Goal: Use online tool/utility

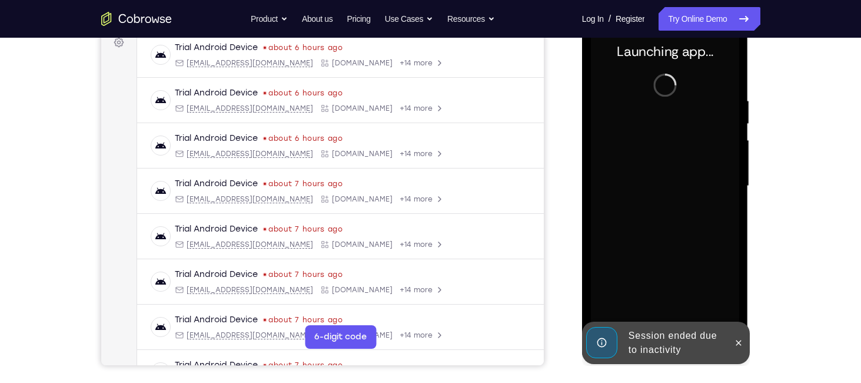
scroll to position [183, 0]
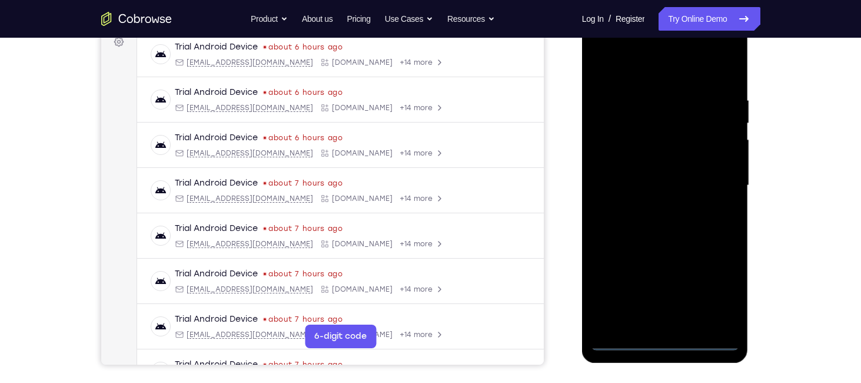
click at [666, 336] on div at bounding box center [665, 186] width 148 height 330
click at [664, 340] on div at bounding box center [665, 186] width 148 height 330
click at [723, 293] on div at bounding box center [665, 186] width 148 height 330
click at [601, 48] on div at bounding box center [665, 186] width 148 height 330
click at [712, 181] on div at bounding box center [665, 186] width 148 height 330
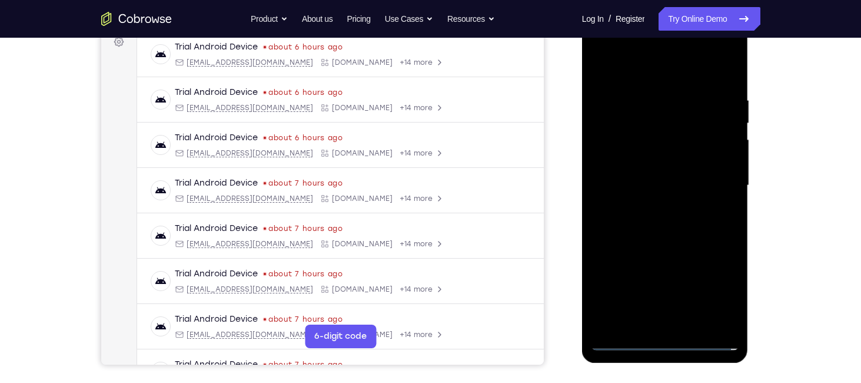
click at [647, 205] on div at bounding box center [665, 186] width 148 height 330
click at [649, 205] on div at bounding box center [665, 186] width 148 height 330
click at [650, 137] on div at bounding box center [665, 186] width 148 height 330
click at [651, 189] on div at bounding box center [665, 186] width 148 height 330
click at [653, 227] on div at bounding box center [665, 186] width 148 height 330
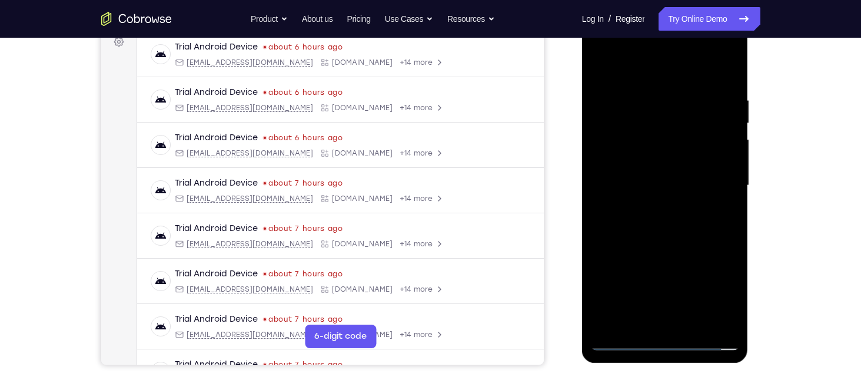
click at [669, 218] on div at bounding box center [665, 186] width 148 height 330
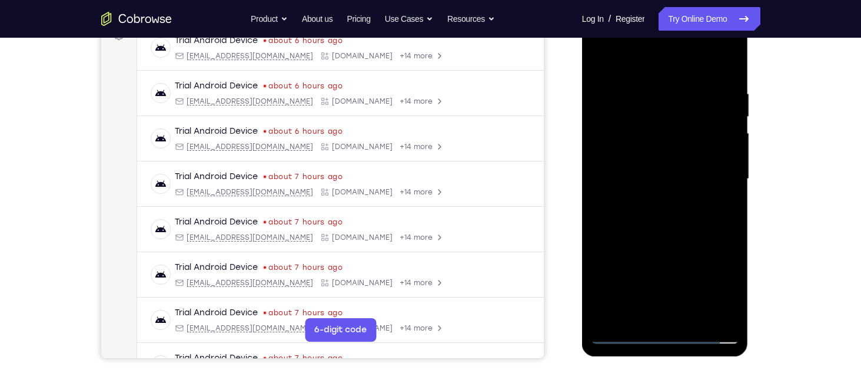
scroll to position [190, 0]
click at [663, 214] on div at bounding box center [665, 179] width 148 height 330
click at [692, 312] on div at bounding box center [665, 179] width 148 height 330
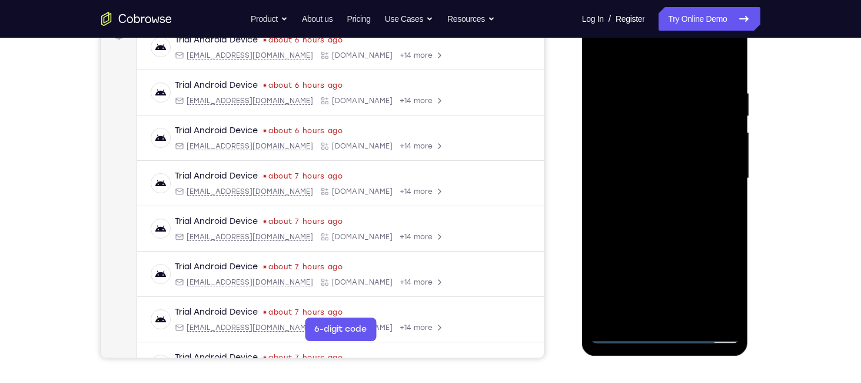
click at [670, 228] on div at bounding box center [665, 179] width 148 height 330
click at [692, 313] on div at bounding box center [665, 179] width 148 height 330
click at [665, 237] on div at bounding box center [665, 179] width 148 height 330
click at [667, 170] on div at bounding box center [665, 179] width 148 height 330
click at [656, 309] on div at bounding box center [665, 179] width 148 height 330
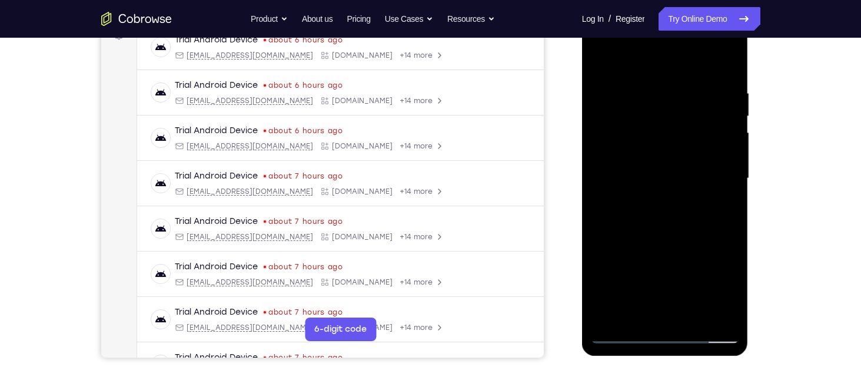
click at [681, 228] on div at bounding box center [665, 179] width 148 height 330
click at [646, 89] on div at bounding box center [665, 179] width 148 height 330
click at [654, 308] on div at bounding box center [665, 179] width 148 height 330
click at [643, 251] on div at bounding box center [665, 179] width 148 height 330
click at [639, 164] on div at bounding box center [665, 179] width 148 height 330
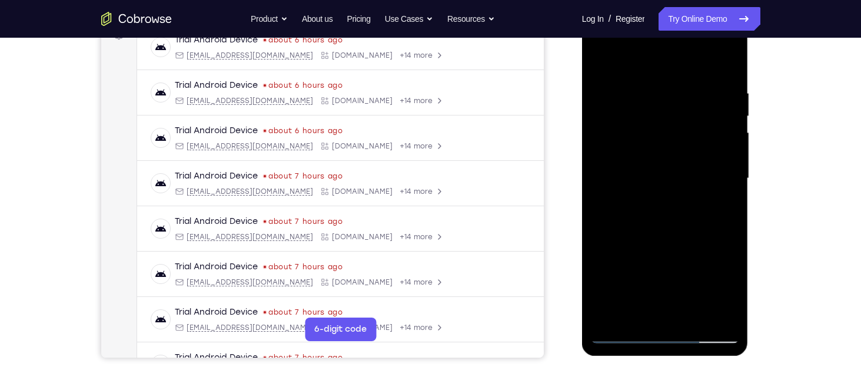
click at [713, 310] on div at bounding box center [665, 179] width 148 height 330
click at [600, 35] on nav "Go back Powerful, Flexible and Trustworthy. Avoid all extra friction for both A…" at bounding box center [430, 19] width 861 height 38
click at [600, 47] on div at bounding box center [665, 179] width 148 height 330
click at [600, 45] on div at bounding box center [665, 179] width 148 height 330
click at [634, 311] on div at bounding box center [665, 179] width 148 height 330
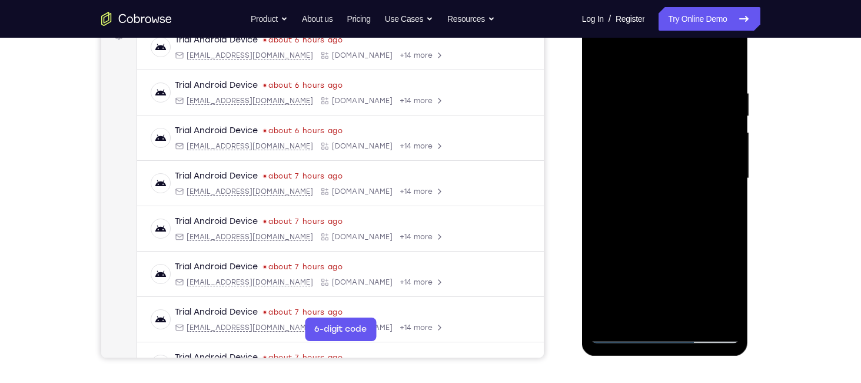
click at [688, 246] on div at bounding box center [665, 179] width 148 height 330
click at [663, 269] on div at bounding box center [665, 179] width 148 height 330
click at [690, 267] on div at bounding box center [665, 179] width 148 height 330
click at [681, 266] on div at bounding box center [665, 179] width 148 height 330
click at [625, 267] on div at bounding box center [665, 179] width 148 height 330
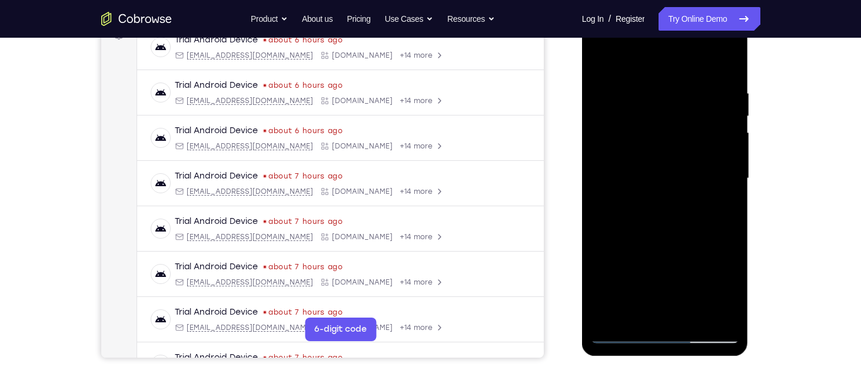
click at [655, 307] on div at bounding box center [665, 179] width 148 height 330
click at [639, 288] on div at bounding box center [665, 179] width 148 height 330
click at [680, 289] on div at bounding box center [665, 179] width 148 height 330
click at [717, 243] on div at bounding box center [665, 179] width 148 height 330
click at [621, 271] on div at bounding box center [665, 179] width 148 height 330
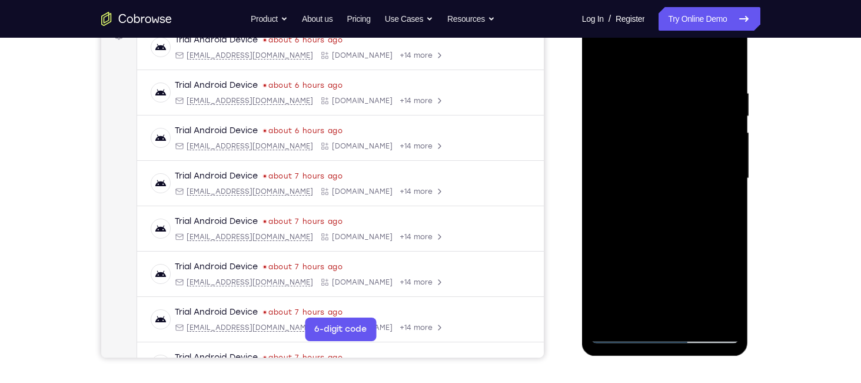
click at [617, 305] on div at bounding box center [665, 179] width 148 height 330
click at [637, 244] on div at bounding box center [665, 179] width 148 height 330
click at [722, 197] on div at bounding box center [665, 179] width 148 height 330
click at [665, 267] on div at bounding box center [665, 179] width 148 height 330
click at [653, 266] on div at bounding box center [665, 179] width 148 height 330
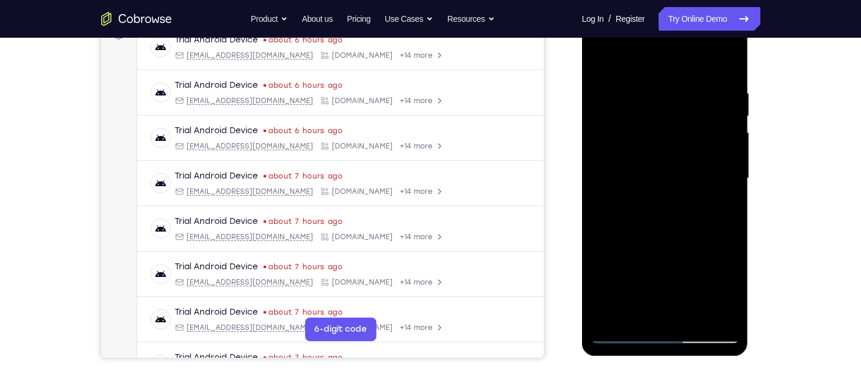
click at [717, 266] on div at bounding box center [665, 179] width 148 height 330
click at [652, 267] on div at bounding box center [665, 179] width 148 height 330
click at [663, 265] on div at bounding box center [665, 179] width 148 height 330
click at [705, 269] on div at bounding box center [665, 179] width 148 height 330
click at [680, 249] on div at bounding box center [665, 179] width 148 height 330
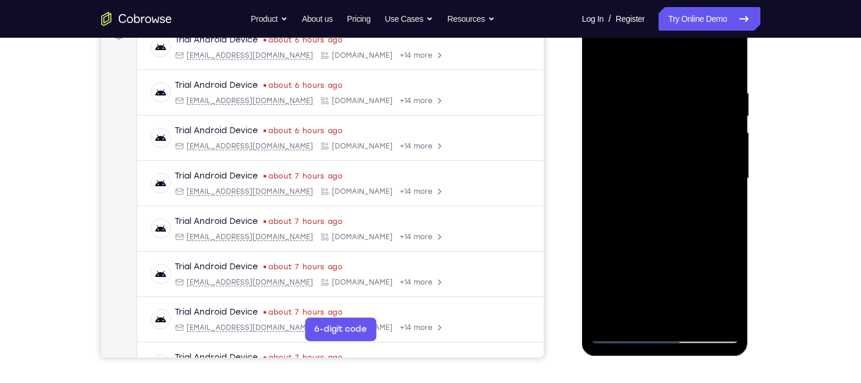
click at [666, 269] on div at bounding box center [665, 179] width 148 height 330
click at [620, 270] on div at bounding box center [665, 179] width 148 height 330
click at [688, 244] on div at bounding box center [665, 179] width 148 height 330
click at [720, 200] on div at bounding box center [665, 179] width 148 height 330
click at [720, 306] on div at bounding box center [665, 179] width 148 height 330
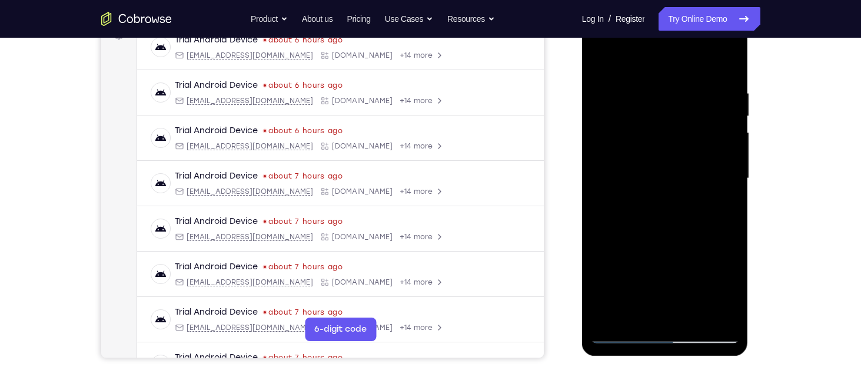
click at [600, 55] on div at bounding box center [665, 179] width 148 height 330
click at [636, 193] on div at bounding box center [665, 179] width 148 height 330
click at [650, 311] on div at bounding box center [665, 179] width 148 height 330
click at [651, 245] on div at bounding box center [665, 179] width 148 height 330
click at [651, 269] on div at bounding box center [665, 179] width 148 height 330
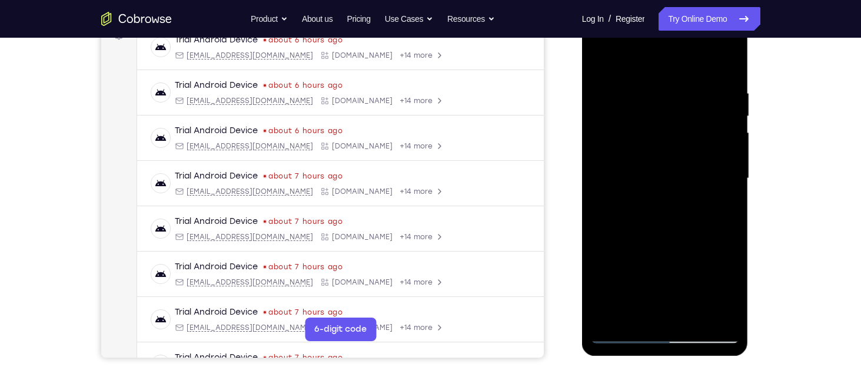
click at [723, 201] on div at bounding box center [665, 179] width 148 height 330
click at [665, 273] on div at bounding box center [665, 179] width 148 height 330
click at [624, 268] on div at bounding box center [665, 179] width 148 height 330
click at [667, 261] on div at bounding box center [665, 179] width 148 height 330
click at [652, 266] on div at bounding box center [665, 179] width 148 height 330
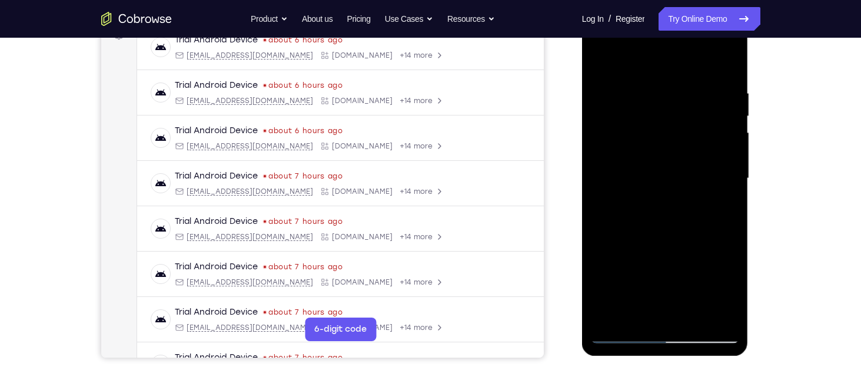
click at [716, 268] on div at bounding box center [665, 179] width 148 height 330
click at [655, 267] on div at bounding box center [665, 179] width 148 height 330
click at [660, 266] on div at bounding box center [665, 179] width 148 height 330
click at [731, 292] on div at bounding box center [665, 179] width 148 height 330
click at [703, 271] on div at bounding box center [665, 179] width 148 height 330
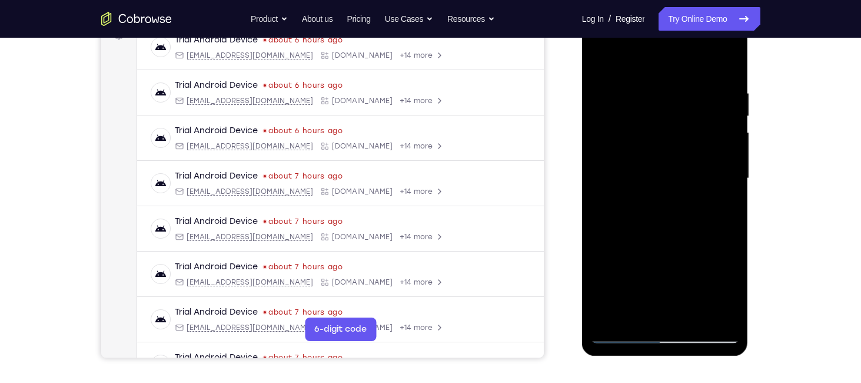
click at [719, 203] on div at bounding box center [665, 179] width 148 height 330
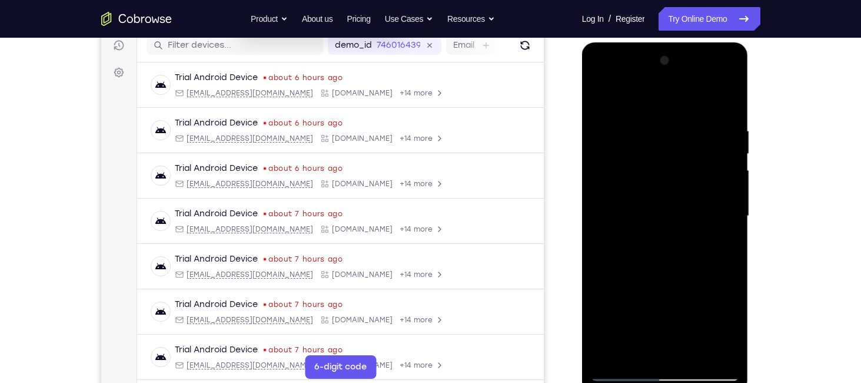
scroll to position [153, 0]
click at [599, 95] on div at bounding box center [665, 216] width 148 height 330
click at [659, 238] on div at bounding box center [665, 216] width 148 height 330
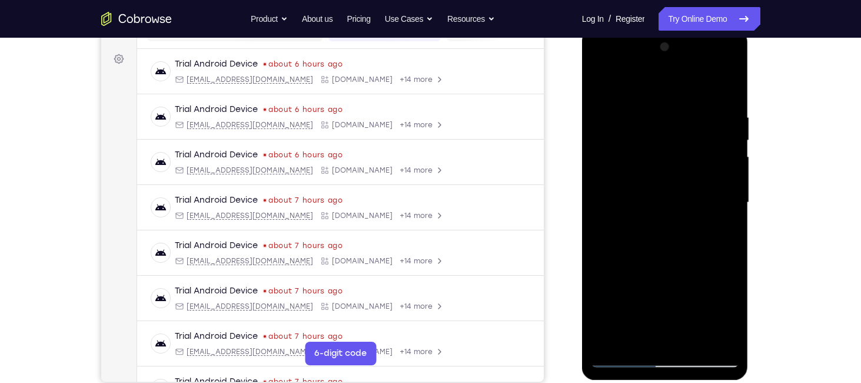
click at [647, 333] on div at bounding box center [665, 203] width 148 height 330
click at [730, 293] on div at bounding box center [665, 203] width 148 height 330
click at [702, 290] on div at bounding box center [665, 203] width 148 height 330
click at [690, 289] on div at bounding box center [665, 203] width 148 height 330
click at [626, 290] on div at bounding box center [665, 203] width 148 height 330
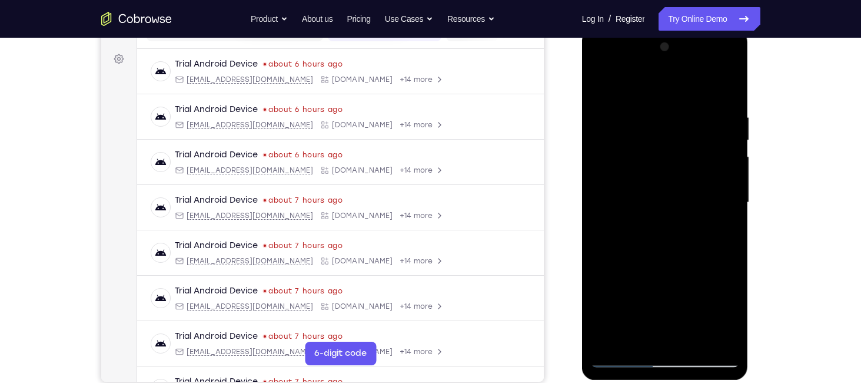
click at [689, 293] on div at bounding box center [665, 203] width 148 height 330
click at [624, 293] on div at bounding box center [665, 203] width 148 height 330
click at [677, 270] on div at bounding box center [665, 203] width 148 height 330
click at [642, 292] on div at bounding box center [665, 203] width 148 height 330
click at [730, 312] on div at bounding box center [665, 203] width 148 height 330
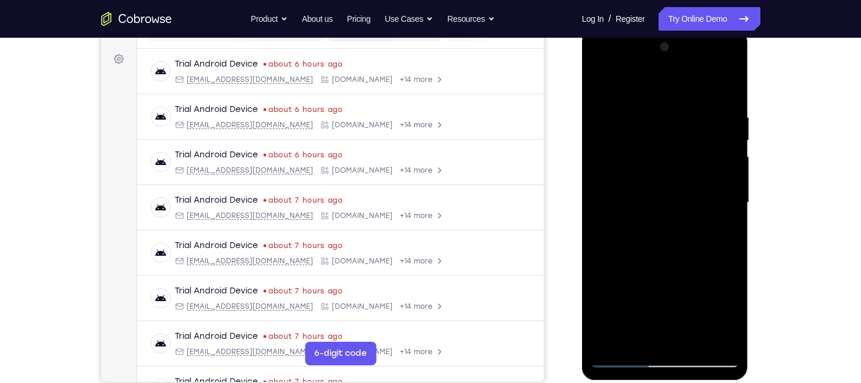
click at [655, 290] on div at bounding box center [665, 203] width 148 height 330
click at [620, 290] on div at bounding box center [665, 203] width 148 height 330
click at [722, 290] on div at bounding box center [665, 203] width 148 height 330
click at [622, 292] on div at bounding box center [665, 203] width 148 height 330
click at [723, 227] on div at bounding box center [665, 203] width 148 height 330
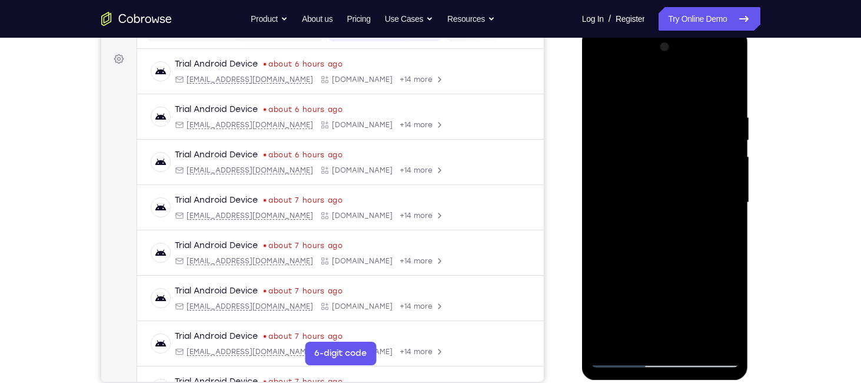
click at [596, 77] on div at bounding box center [665, 203] width 148 height 330
click at [647, 217] on div at bounding box center [665, 203] width 148 height 330
click at [665, 333] on div at bounding box center [665, 203] width 148 height 330
click at [662, 288] on div at bounding box center [665, 203] width 148 height 330
click at [677, 314] on div at bounding box center [665, 203] width 148 height 330
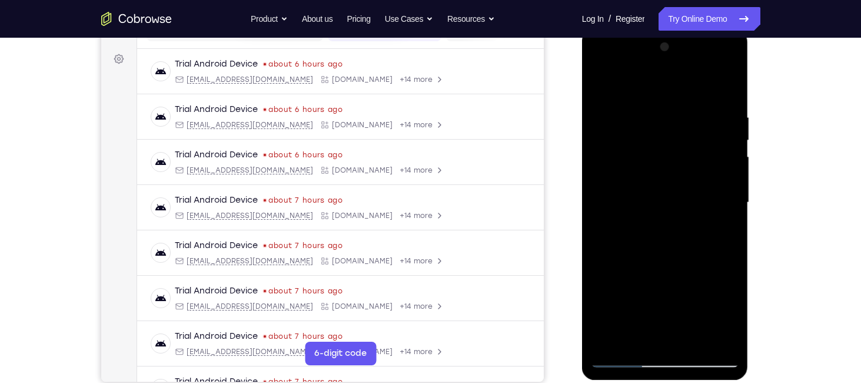
click at [719, 290] on div at bounding box center [665, 203] width 148 height 330
click at [721, 226] on div at bounding box center [665, 203] width 148 height 330
click at [599, 78] on div at bounding box center [665, 203] width 148 height 330
click at [695, 334] on div at bounding box center [665, 203] width 148 height 330
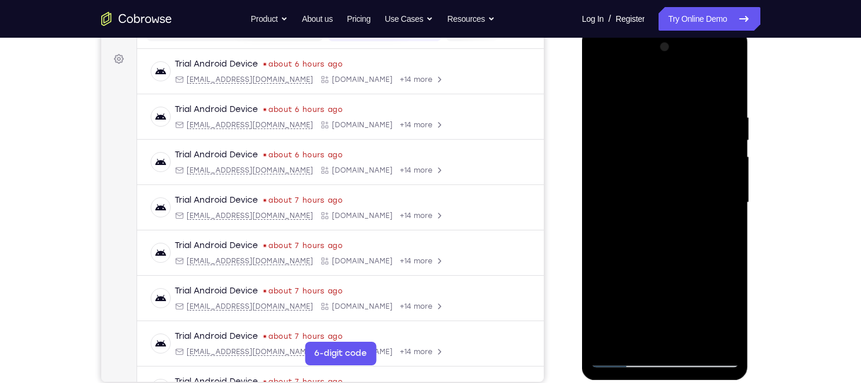
click at [672, 194] on div at bounding box center [665, 203] width 148 height 330
click at [709, 255] on div at bounding box center [665, 203] width 148 height 330
click at [691, 254] on div at bounding box center [665, 203] width 148 height 330
click at [661, 331] on div at bounding box center [665, 203] width 148 height 330
click at [737, 313] on div at bounding box center [665, 203] width 148 height 330
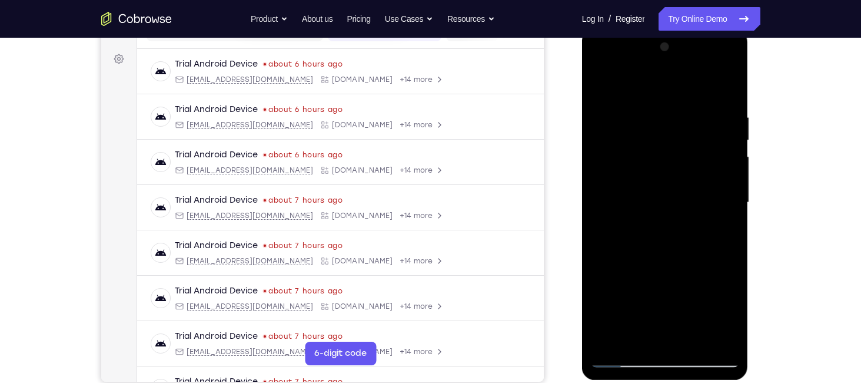
click at [737, 313] on div at bounding box center [665, 203] width 148 height 330
click at [594, 291] on div at bounding box center [665, 203] width 148 height 330
click at [718, 227] on div at bounding box center [665, 203] width 148 height 330
click at [667, 292] on div at bounding box center [665, 203] width 148 height 330
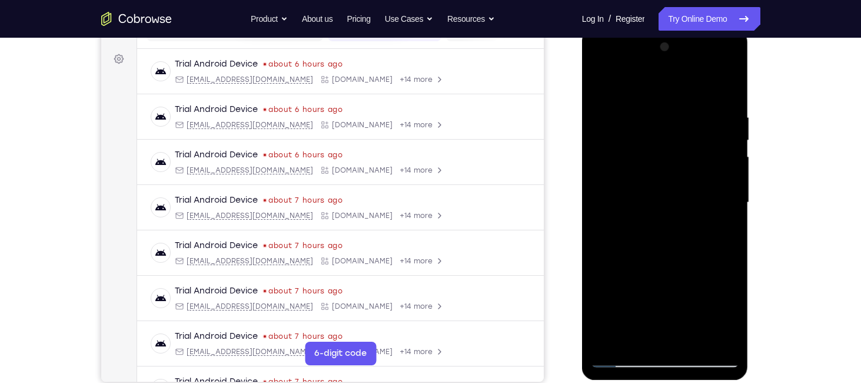
click at [704, 288] on div at bounding box center [665, 203] width 148 height 330
click at [678, 313] on div at bounding box center [665, 203] width 148 height 330
click at [635, 314] on div at bounding box center [665, 203] width 148 height 330
click at [722, 287] on div at bounding box center [665, 203] width 148 height 330
click at [677, 289] on div at bounding box center [665, 203] width 148 height 330
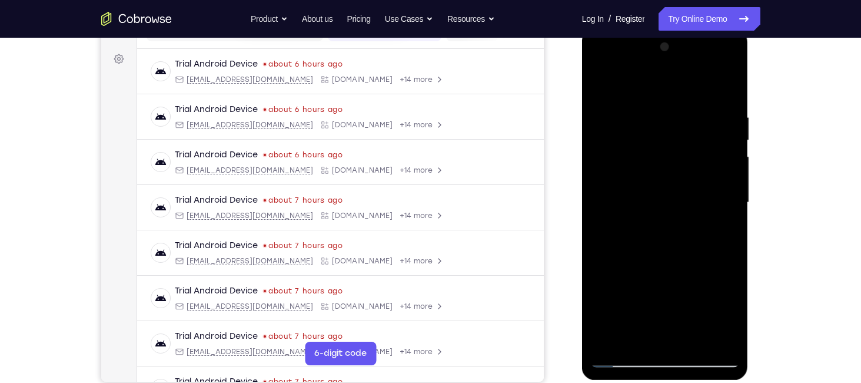
click at [708, 289] on div at bounding box center [665, 203] width 148 height 330
click at [725, 228] on div at bounding box center [665, 203] width 148 height 330
click at [597, 84] on div at bounding box center [665, 203] width 148 height 330
click at [645, 93] on div at bounding box center [665, 203] width 148 height 330
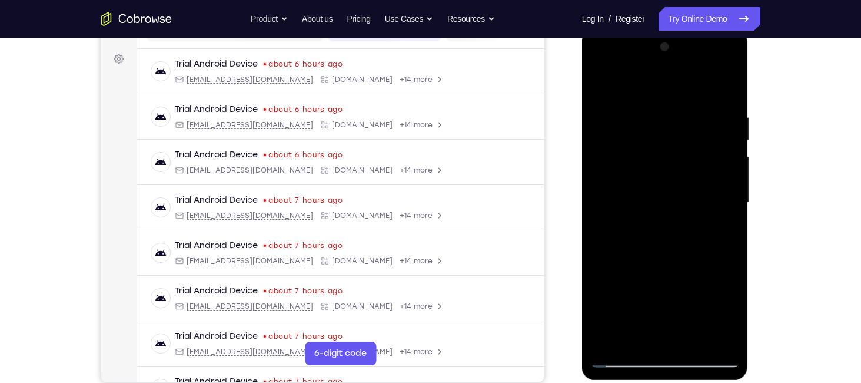
click at [601, 79] on div at bounding box center [665, 203] width 148 height 330
click at [731, 77] on div at bounding box center [665, 203] width 148 height 330
click at [634, 91] on div at bounding box center [665, 203] width 148 height 330
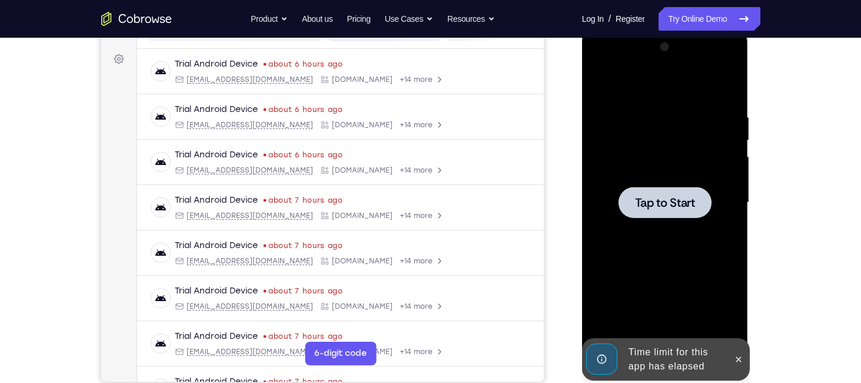
click at [667, 212] on div at bounding box center [665, 202] width 93 height 31
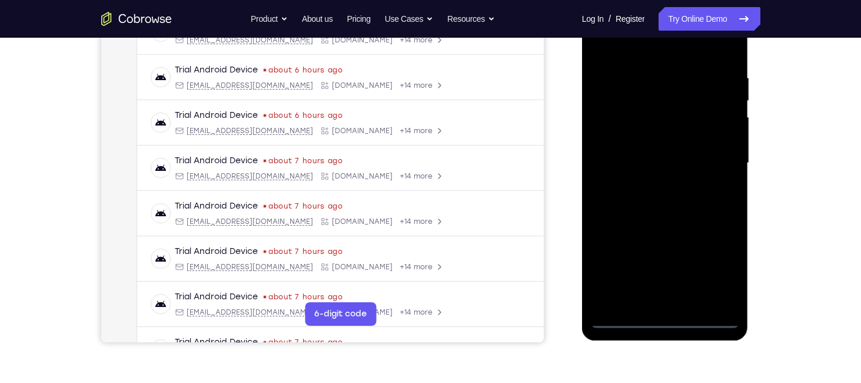
click at [665, 317] on div at bounding box center [665, 163] width 148 height 330
click at [709, 260] on div at bounding box center [665, 163] width 148 height 330
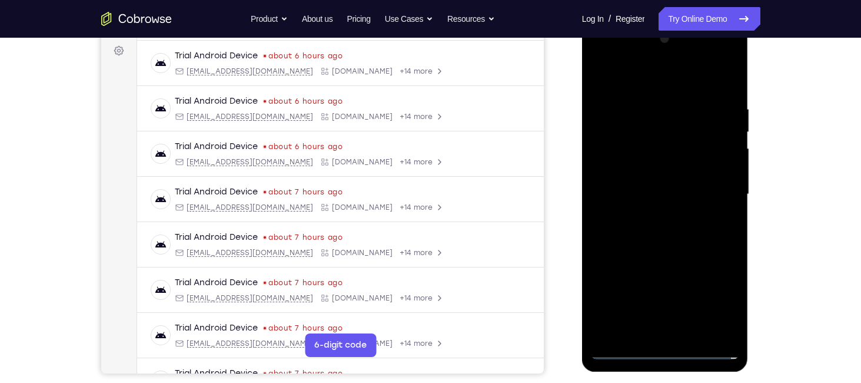
scroll to position [172, 0]
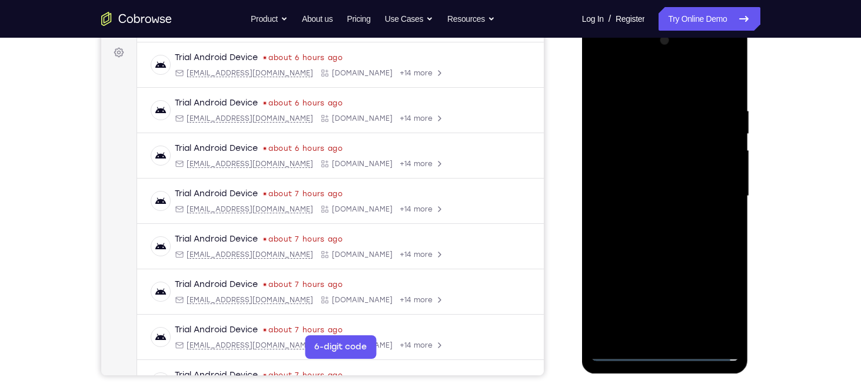
click at [602, 53] on div at bounding box center [665, 196] width 148 height 330
click at [719, 184] on div at bounding box center [665, 196] width 148 height 330
click at [655, 215] on div at bounding box center [665, 196] width 148 height 330
click at [649, 163] on div at bounding box center [665, 196] width 148 height 330
click at [705, 186] on div at bounding box center [665, 196] width 148 height 330
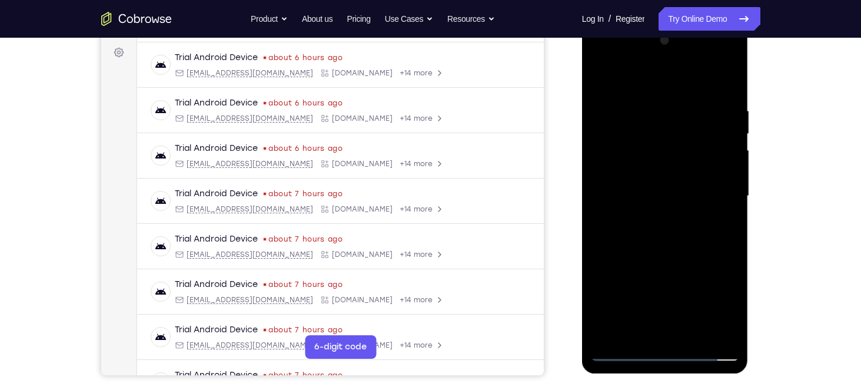
click at [677, 187] on div at bounding box center [665, 196] width 148 height 330
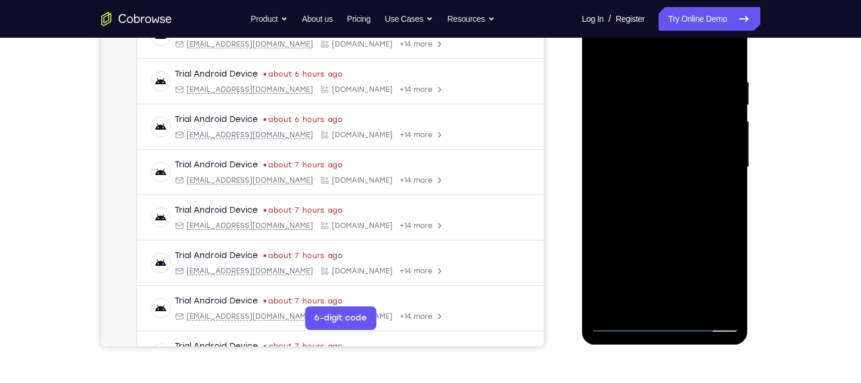
scroll to position [202, 0]
click at [726, 301] on div at bounding box center [665, 167] width 148 height 330
click at [722, 127] on div at bounding box center [665, 167] width 148 height 330
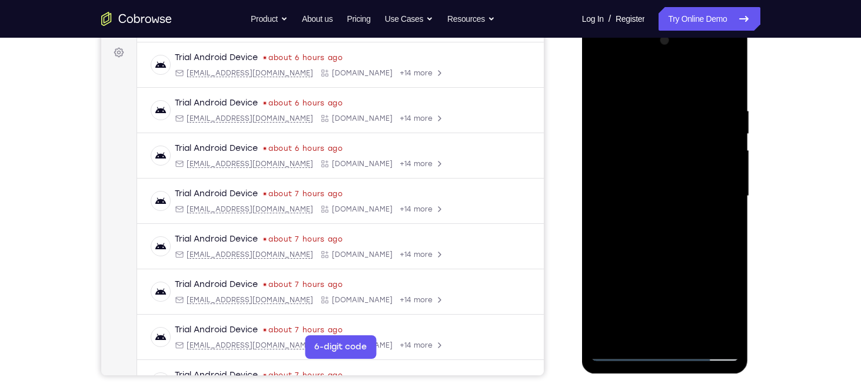
scroll to position [174, 0]
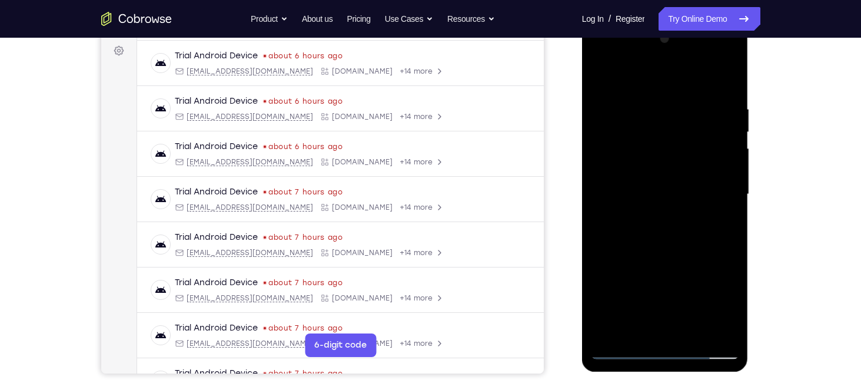
click at [661, 162] on div at bounding box center [665, 194] width 148 height 330
click at [697, 327] on div at bounding box center [665, 194] width 148 height 330
click at [666, 250] on div at bounding box center [665, 194] width 148 height 330
click at [686, 213] on div at bounding box center [665, 194] width 148 height 330
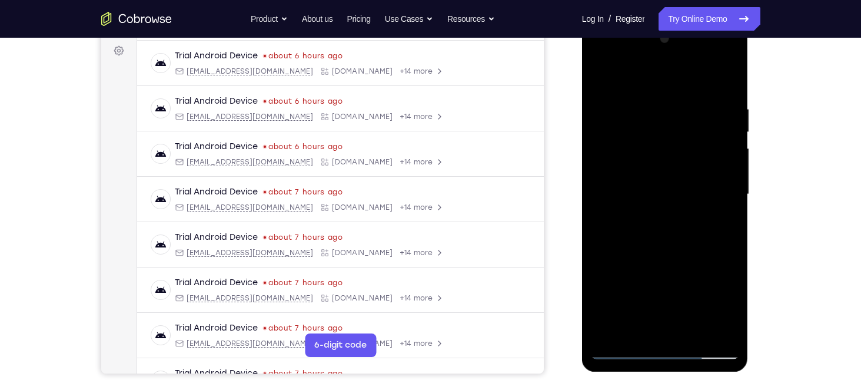
click at [653, 321] on div at bounding box center [665, 194] width 148 height 330
click at [680, 242] on div at bounding box center [665, 194] width 148 height 330
click at [629, 114] on div at bounding box center [665, 194] width 148 height 330
drag, startPoint x: 656, startPoint y: 330, endPoint x: 622, endPoint y: 262, distance: 75.8
click at [622, 262] on div at bounding box center [665, 194] width 148 height 330
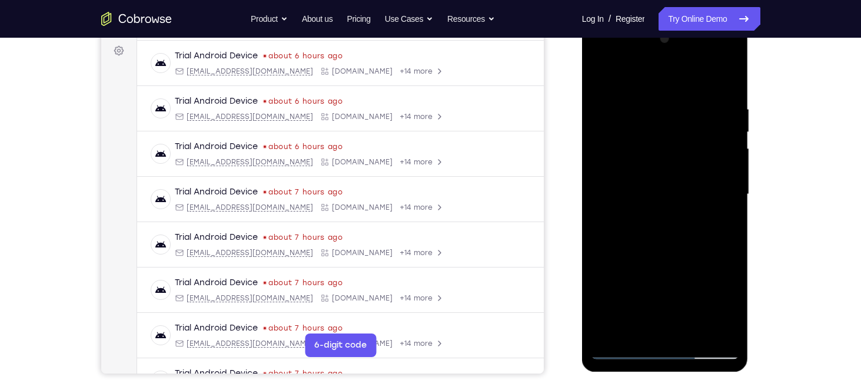
click at [670, 326] on div at bounding box center [665, 194] width 148 height 330
click at [695, 220] on div at bounding box center [665, 194] width 148 height 330
click at [639, 106] on div at bounding box center [665, 194] width 148 height 330
click at [716, 326] on div at bounding box center [665, 194] width 148 height 330
click at [656, 328] on div at bounding box center [665, 194] width 148 height 330
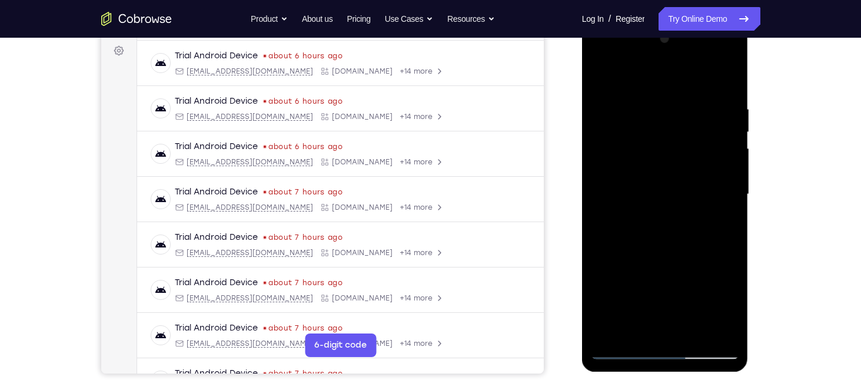
click at [597, 60] on div at bounding box center [665, 194] width 148 height 330
click at [597, 59] on div at bounding box center [665, 194] width 148 height 330
click at [637, 330] on div at bounding box center [665, 194] width 148 height 330
click at [641, 284] on div at bounding box center [665, 194] width 148 height 330
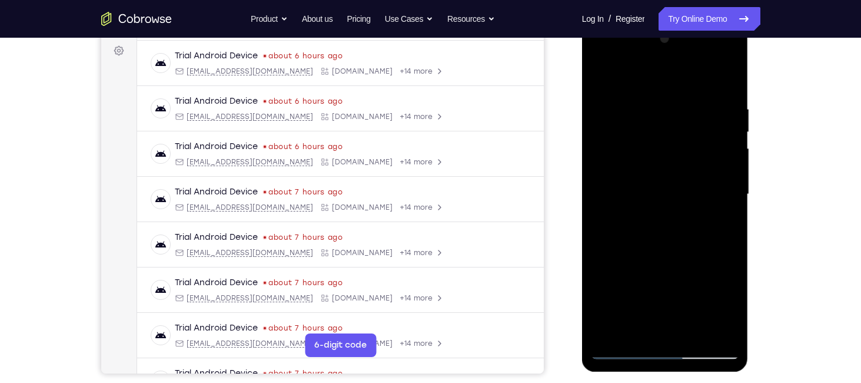
click at [653, 281] on div at bounding box center [665, 194] width 148 height 330
click at [664, 279] on div at bounding box center [665, 194] width 148 height 330
click at [588, 282] on div at bounding box center [665, 196] width 167 height 351
click at [596, 283] on div at bounding box center [665, 194] width 148 height 330
click at [663, 287] on div at bounding box center [665, 194] width 148 height 330
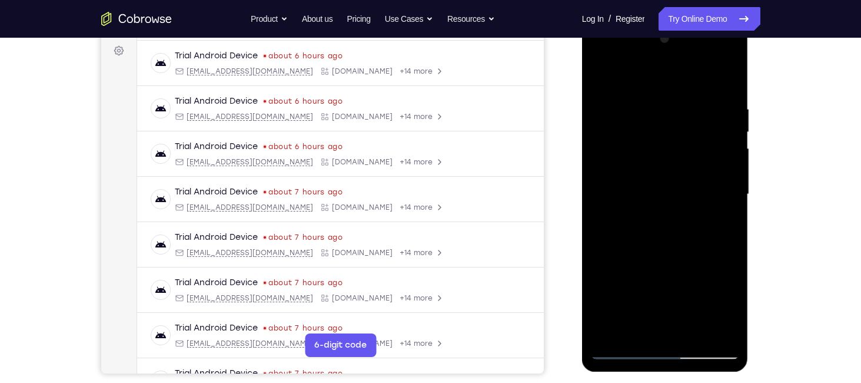
click at [651, 281] on div at bounding box center [665, 194] width 148 height 330
click at [718, 281] on div at bounding box center [665, 194] width 148 height 330
click at [655, 284] on div at bounding box center [665, 194] width 148 height 330
click at [665, 278] on div at bounding box center [665, 194] width 148 height 330
click at [703, 281] on div at bounding box center [665, 194] width 148 height 330
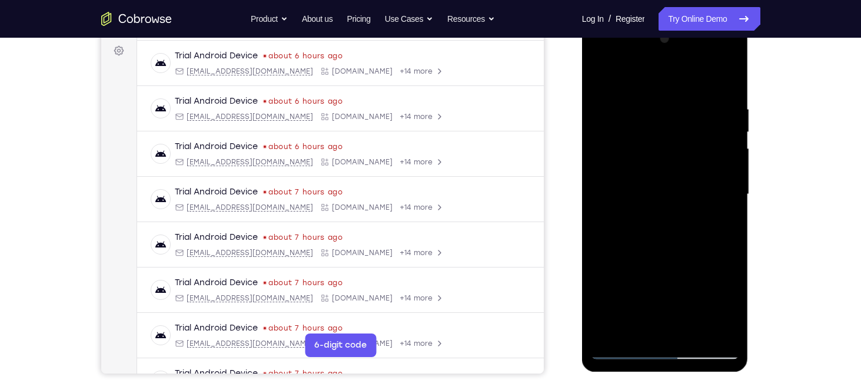
click at [718, 305] on div at bounding box center [665, 194] width 148 height 330
click at [663, 279] on div at bounding box center [665, 194] width 148 height 330
click at [682, 309] on div at bounding box center [665, 194] width 148 height 330
click at [663, 276] on div at bounding box center [665, 194] width 148 height 330
click at [652, 280] on div at bounding box center [665, 194] width 148 height 330
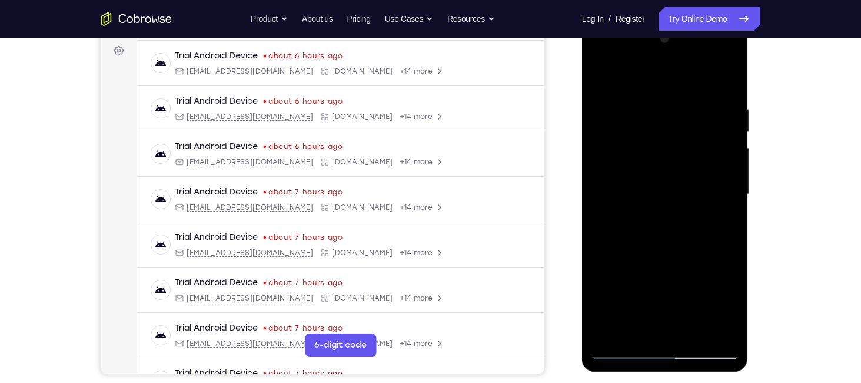
click at [690, 283] on div at bounding box center [665, 194] width 148 height 330
click at [637, 281] on div at bounding box center [665, 194] width 148 height 330
click at [626, 283] on div at bounding box center [665, 194] width 148 height 330
click at [662, 243] on div at bounding box center [665, 194] width 148 height 330
click at [623, 327] on div at bounding box center [665, 194] width 148 height 330
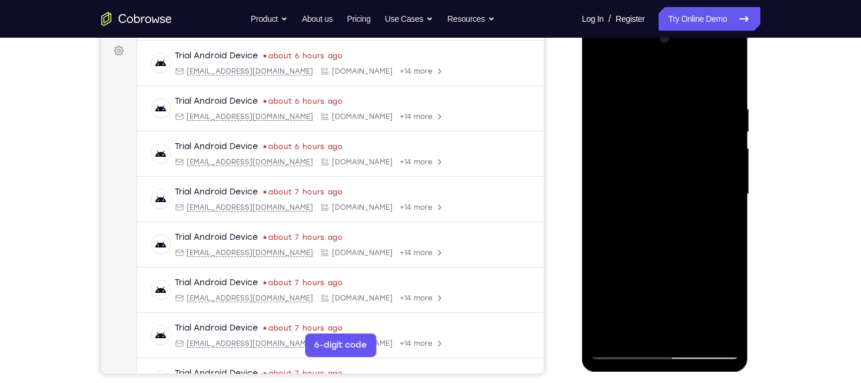
click at [623, 327] on div at bounding box center [665, 194] width 148 height 330
click at [630, 259] on div at bounding box center [665, 194] width 148 height 330
click at [721, 208] on div at bounding box center [665, 194] width 148 height 330
click at [676, 263] on div at bounding box center [665, 194] width 148 height 330
click at [649, 283] on div at bounding box center [665, 194] width 148 height 330
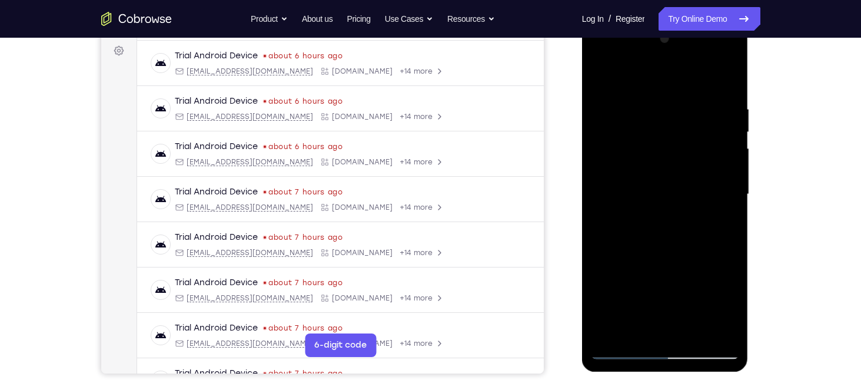
click at [599, 281] on div at bounding box center [665, 194] width 148 height 330
click at [665, 281] on div at bounding box center [665, 194] width 148 height 330
click at [690, 281] on div at bounding box center [665, 194] width 148 height 330
click at [666, 283] on div at bounding box center [665, 194] width 148 height 330
click at [690, 284] on div at bounding box center [665, 194] width 148 height 330
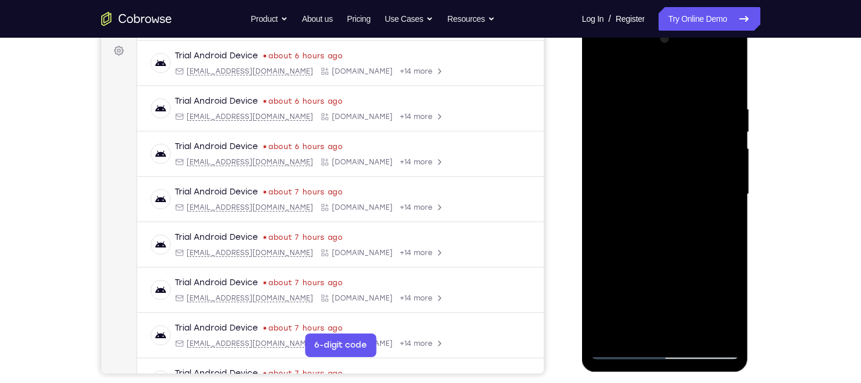
click at [663, 284] on div at bounding box center [665, 194] width 148 height 330
click at [678, 260] on div at bounding box center [665, 194] width 148 height 330
click at [665, 281] on div at bounding box center [665, 194] width 148 height 330
click at [703, 262] on div at bounding box center [665, 194] width 148 height 330
click at [636, 304] on div at bounding box center [665, 194] width 148 height 330
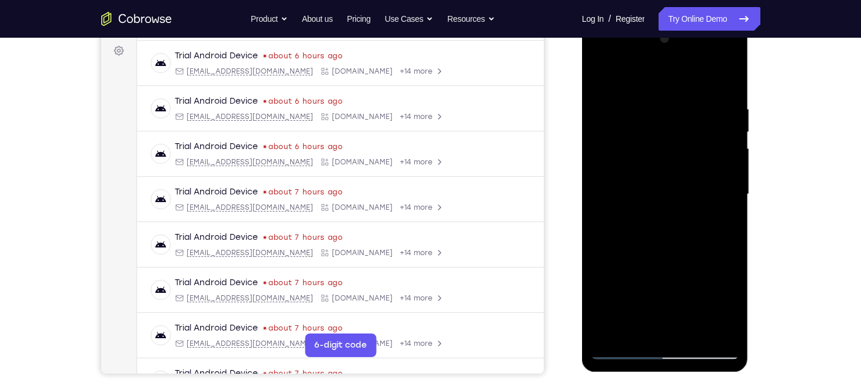
click at [622, 284] on div at bounding box center [665, 194] width 148 height 330
click at [722, 214] on div at bounding box center [665, 194] width 148 height 330
click at [719, 326] on div at bounding box center [665, 194] width 148 height 330
click at [679, 305] on div at bounding box center [665, 194] width 148 height 330
click at [716, 259] on div at bounding box center [665, 194] width 148 height 330
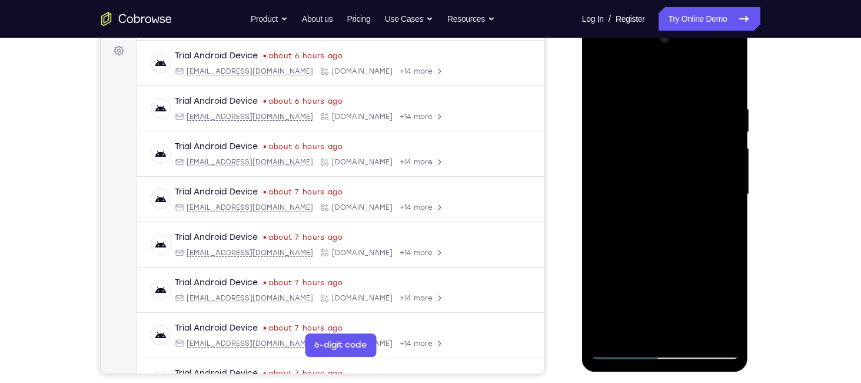
click at [598, 284] on div at bounding box center [665, 194] width 148 height 330
click at [662, 280] on div at bounding box center [665, 194] width 148 height 330
click at [695, 281] on div at bounding box center [665, 194] width 148 height 330
click at [664, 244] on div at bounding box center [665, 194] width 148 height 330
click at [693, 284] on div at bounding box center [665, 194] width 148 height 330
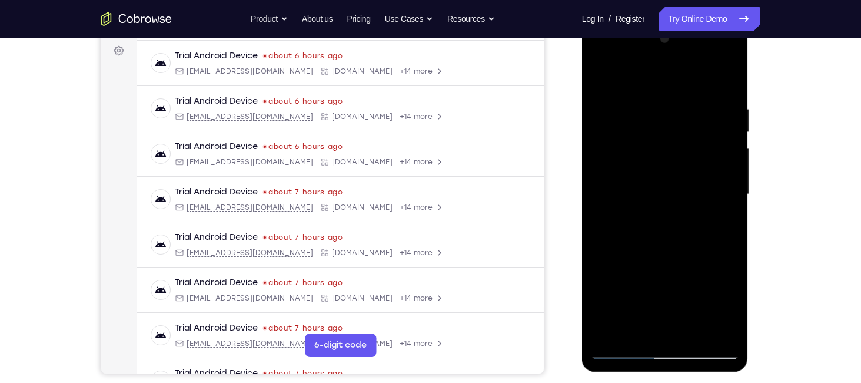
click at [623, 287] on div at bounding box center [665, 194] width 148 height 330
click at [731, 303] on div at bounding box center [665, 194] width 148 height 330
click at [651, 261] on div at bounding box center [665, 194] width 148 height 330
click at [597, 282] on div at bounding box center [665, 194] width 148 height 330
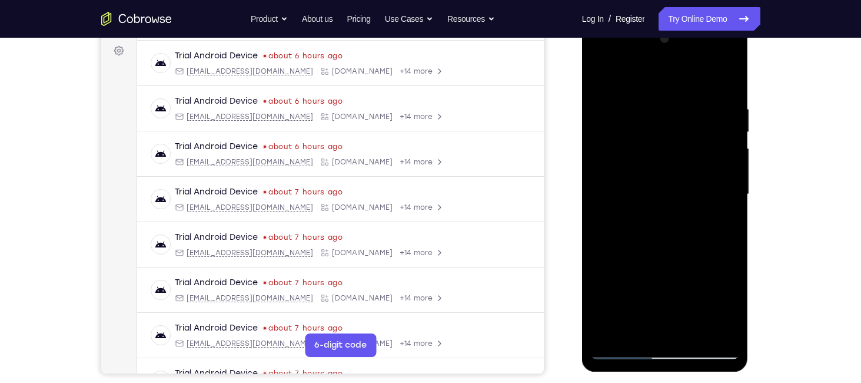
click at [702, 258] on div at bounding box center [665, 194] width 148 height 330
click at [732, 303] on div at bounding box center [665, 194] width 148 height 330
click at [716, 218] on div at bounding box center [665, 194] width 148 height 330
click at [720, 218] on div at bounding box center [665, 194] width 148 height 330
click at [733, 304] on div at bounding box center [665, 194] width 148 height 330
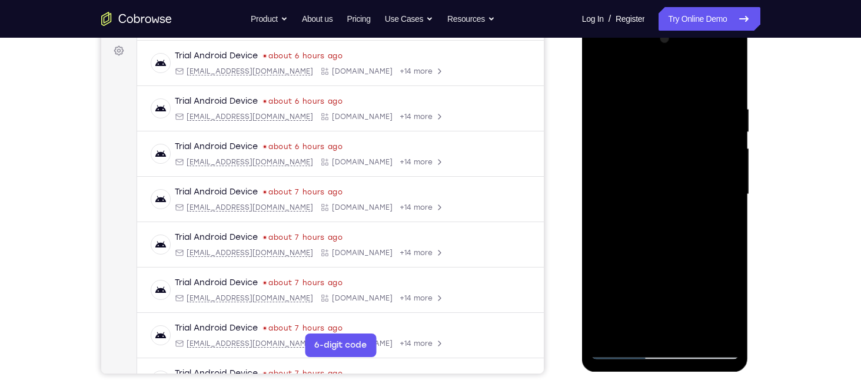
click at [676, 260] on div at bounding box center [665, 194] width 148 height 330
click at [671, 326] on div at bounding box center [665, 194] width 148 height 330
click at [637, 286] on div at bounding box center [665, 194] width 148 height 330
click at [667, 279] on div at bounding box center [665, 194] width 148 height 330
click at [647, 283] on div at bounding box center [665, 194] width 148 height 330
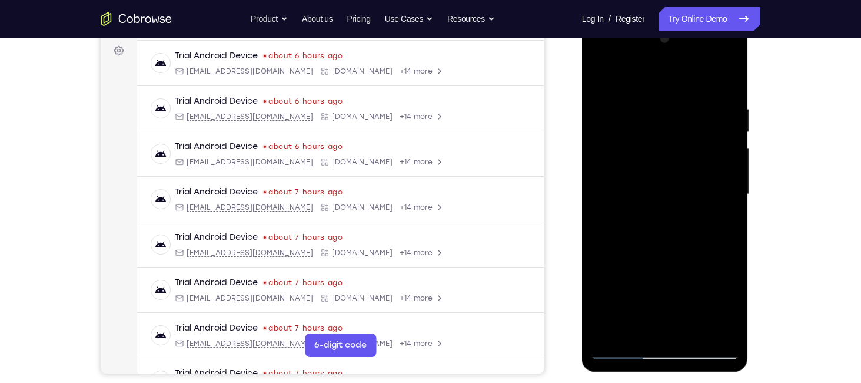
click at [620, 279] on div at bounding box center [665, 194] width 148 height 330
click at [715, 303] on div at bounding box center [665, 194] width 148 height 330
click at [622, 283] on div at bounding box center [665, 194] width 148 height 330
click at [703, 283] on div at bounding box center [665, 194] width 148 height 330
click at [662, 282] on div at bounding box center [665, 194] width 148 height 330
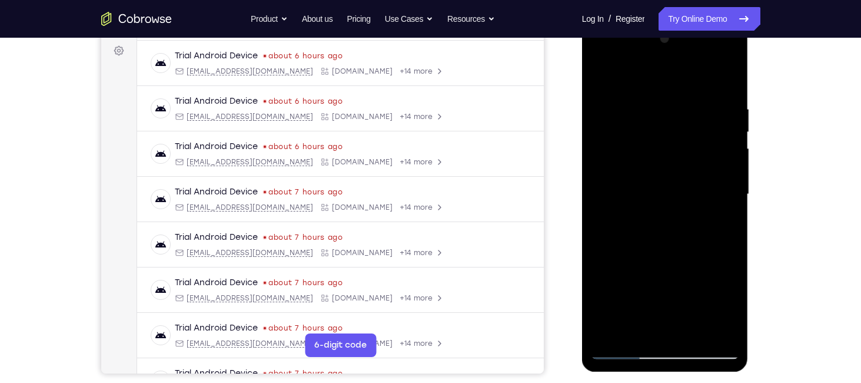
click at [722, 217] on div at bounding box center [665, 194] width 148 height 330
click at [672, 160] on div at bounding box center [665, 194] width 148 height 330
click at [687, 261] on div at bounding box center [665, 194] width 148 height 330
click at [676, 262] on div at bounding box center [665, 194] width 148 height 330
click at [689, 286] on div at bounding box center [665, 194] width 148 height 330
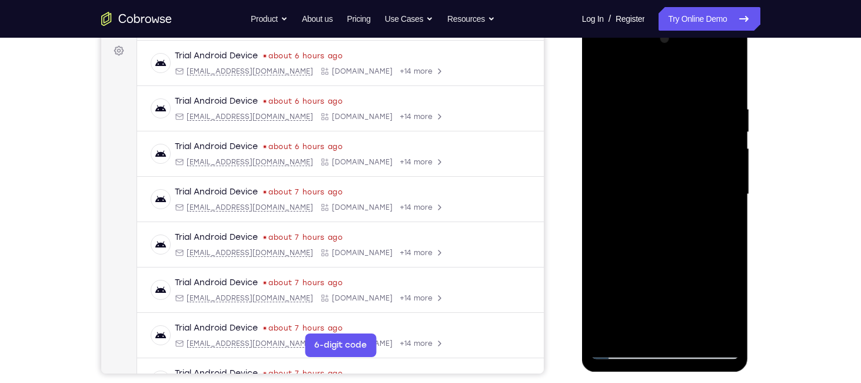
click at [720, 308] on div at bounding box center [665, 194] width 148 height 330
click at [624, 284] on div at bounding box center [665, 194] width 148 height 330
click at [665, 279] on div at bounding box center [665, 194] width 148 height 330
click at [706, 281] on div at bounding box center [665, 194] width 148 height 330
click at [679, 283] on div at bounding box center [665, 194] width 148 height 330
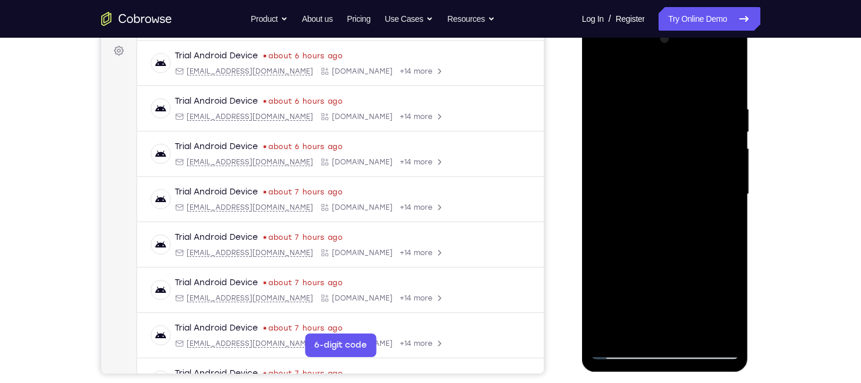
click at [716, 261] on div at bounding box center [665, 194] width 148 height 330
click at [690, 284] on div at bounding box center [665, 194] width 148 height 330
click at [630, 243] on div at bounding box center [665, 194] width 148 height 330
click at [733, 285] on div at bounding box center [665, 194] width 148 height 330
click at [649, 281] on div at bounding box center [665, 194] width 148 height 330
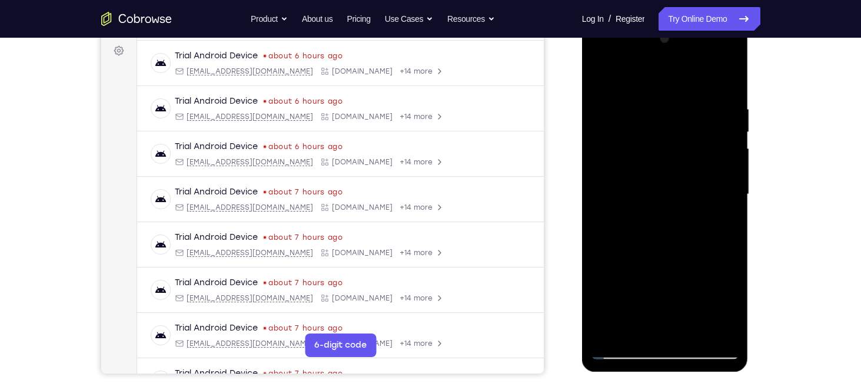
click at [674, 262] on div at bounding box center [665, 194] width 148 height 330
click at [665, 280] on div at bounding box center [665, 194] width 148 height 330
click at [692, 284] on div at bounding box center [665, 194] width 148 height 330
click at [720, 305] on div at bounding box center [665, 194] width 148 height 330
click at [627, 283] on div at bounding box center [665, 194] width 148 height 330
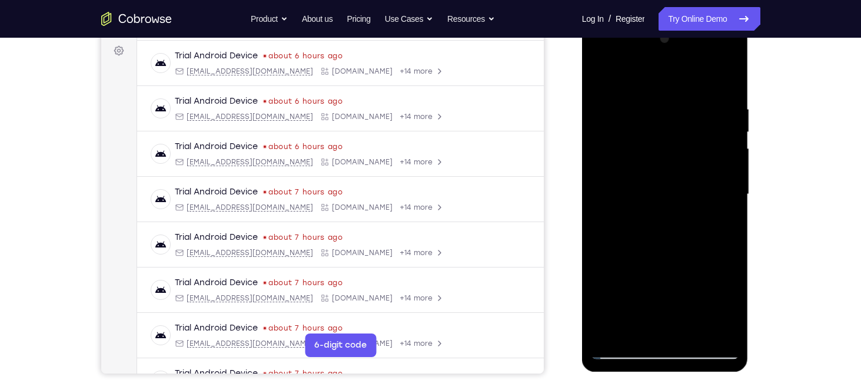
click at [693, 279] on div at bounding box center [665, 194] width 148 height 330
click at [665, 280] on div at bounding box center [665, 194] width 148 height 330
click at [707, 284] on div at bounding box center [665, 194] width 148 height 330
click at [626, 284] on div at bounding box center [665, 194] width 148 height 330
click at [722, 219] on div at bounding box center [665, 194] width 148 height 330
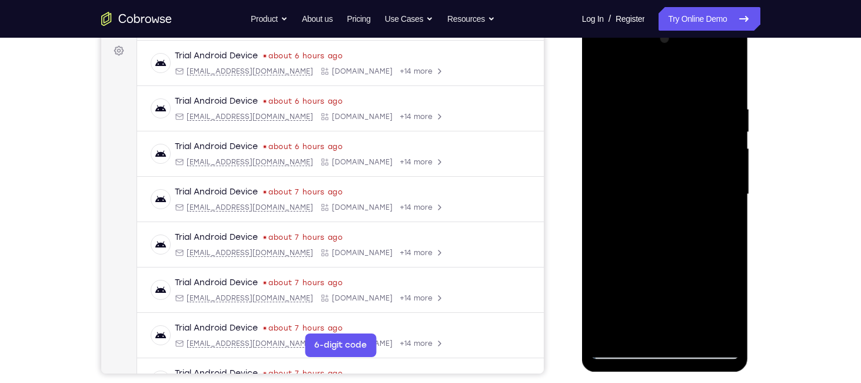
click at [682, 156] on div at bounding box center [665, 194] width 148 height 330
click at [696, 258] on div at bounding box center [665, 194] width 148 height 330
click at [662, 279] on div at bounding box center [665, 194] width 148 height 330
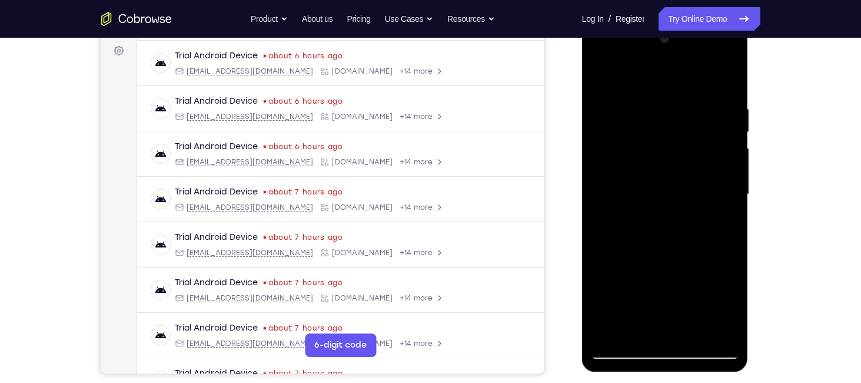
click at [662, 279] on div at bounding box center [665, 194] width 148 height 330
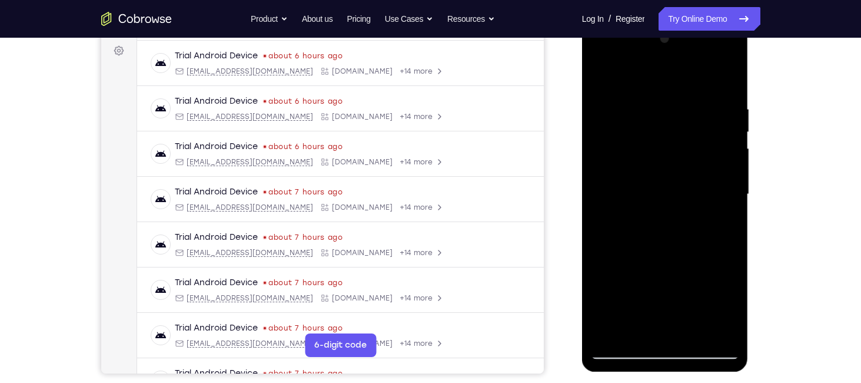
click at [662, 279] on div at bounding box center [665, 194] width 148 height 330
click at [693, 261] on div at bounding box center [665, 194] width 148 height 330
click at [625, 324] on div at bounding box center [665, 194] width 148 height 330
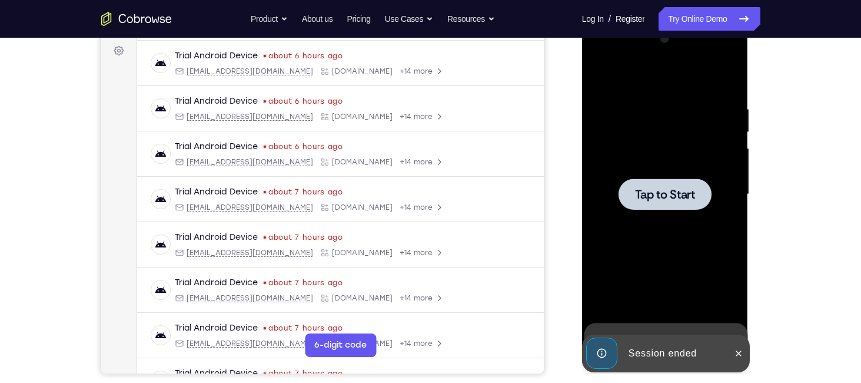
click at [645, 188] on span "Tap to Start" at bounding box center [665, 194] width 60 height 12
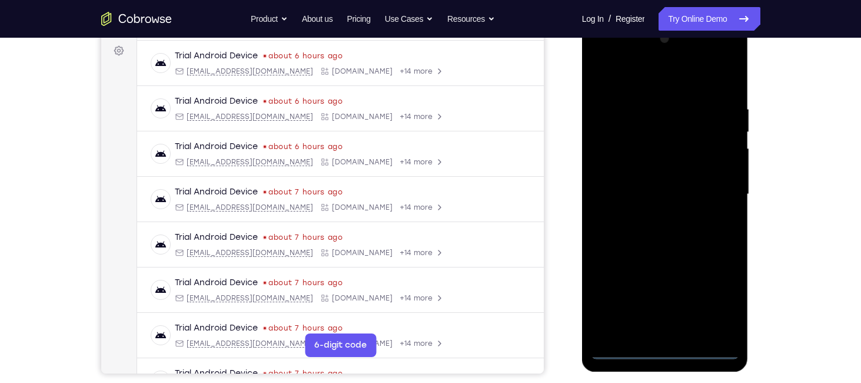
click at [667, 341] on div at bounding box center [665, 194] width 148 height 330
click at [663, 346] on div at bounding box center [665, 194] width 148 height 330
click at [665, 346] on div at bounding box center [665, 194] width 148 height 330
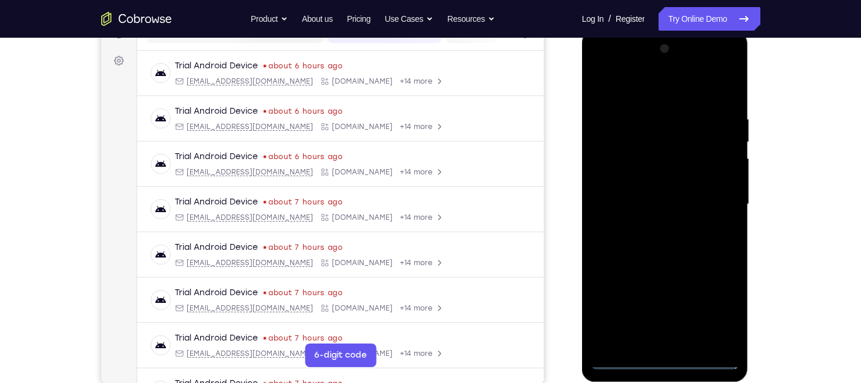
scroll to position [163, 0]
click at [666, 358] on div at bounding box center [665, 206] width 148 height 330
click at [719, 316] on div at bounding box center [665, 206] width 148 height 330
click at [600, 65] on div at bounding box center [665, 206] width 148 height 330
click at [719, 193] on div at bounding box center [665, 206] width 148 height 330
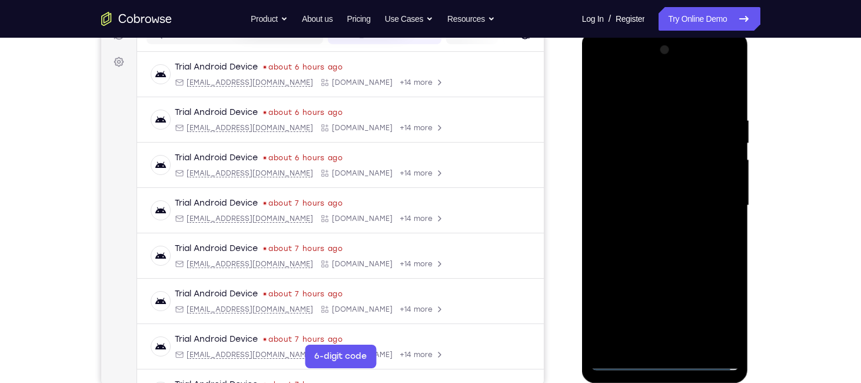
click at [650, 222] on div at bounding box center [665, 206] width 148 height 330
click at [644, 193] on div at bounding box center [665, 206] width 148 height 330
click at [644, 182] on div at bounding box center [665, 206] width 148 height 330
click at [645, 202] on div at bounding box center [665, 206] width 148 height 330
click at [655, 246] on div at bounding box center [665, 206] width 148 height 330
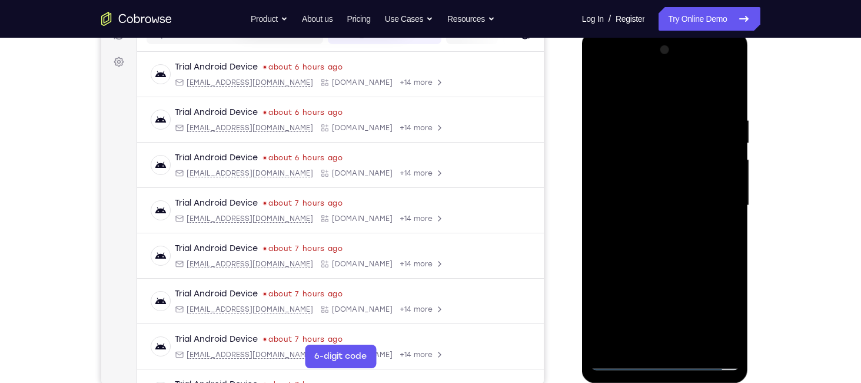
click at [663, 238] on div at bounding box center [665, 206] width 148 height 330
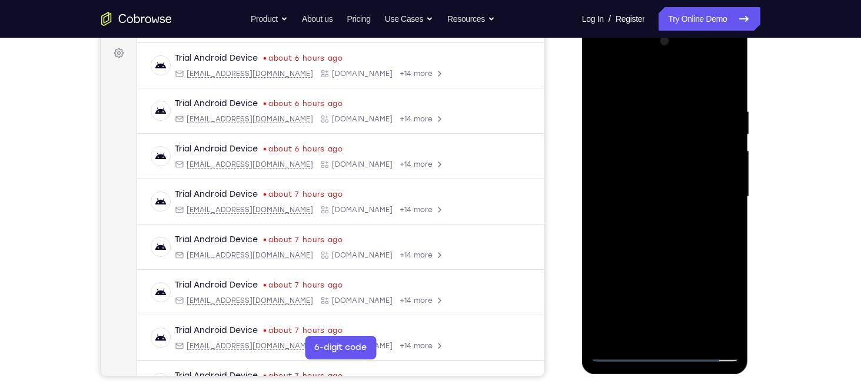
scroll to position [172, 0]
click at [691, 332] on div at bounding box center [665, 196] width 148 height 330
click at [663, 255] on div at bounding box center [665, 196] width 148 height 330
click at [669, 188] on div at bounding box center [665, 196] width 148 height 330
click at [689, 233] on div at bounding box center [665, 196] width 148 height 330
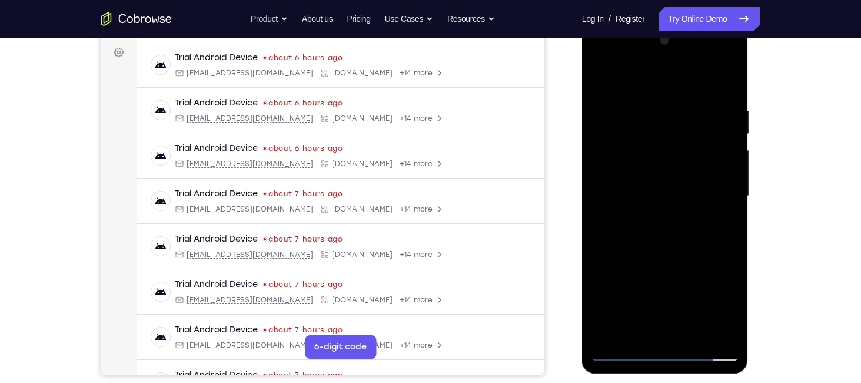
click at [693, 231] on div at bounding box center [665, 196] width 148 height 330
click at [696, 233] on div at bounding box center [665, 196] width 148 height 330
click at [686, 246] on div at bounding box center [665, 196] width 148 height 330
click at [660, 112] on div at bounding box center [665, 196] width 148 height 330
click at [704, 324] on div at bounding box center [665, 196] width 148 height 330
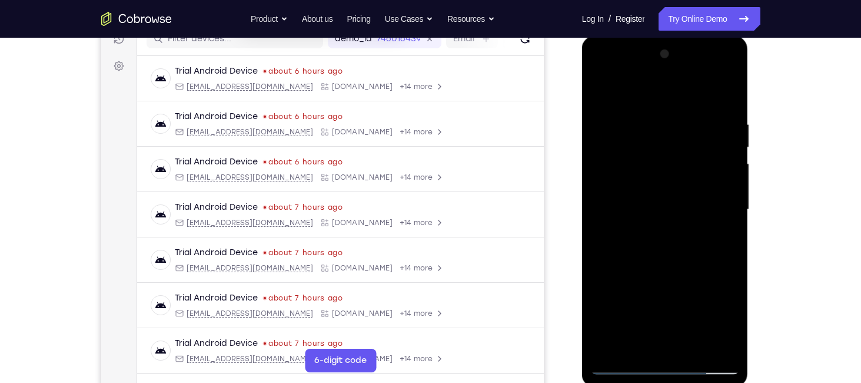
scroll to position [156, 0]
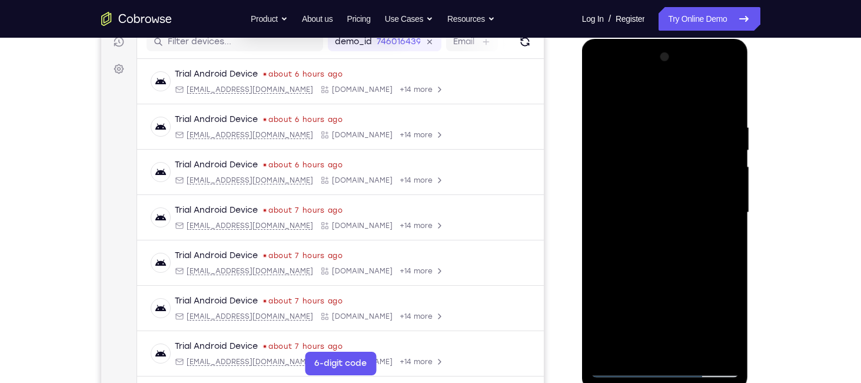
click at [668, 262] on div at bounding box center [665, 213] width 148 height 330
click at [661, 242] on div at bounding box center [665, 213] width 148 height 330
click at [599, 76] on div at bounding box center [665, 213] width 148 height 330
click at [654, 195] on div at bounding box center [665, 213] width 148 height 330
click at [711, 351] on div at bounding box center [665, 213] width 148 height 330
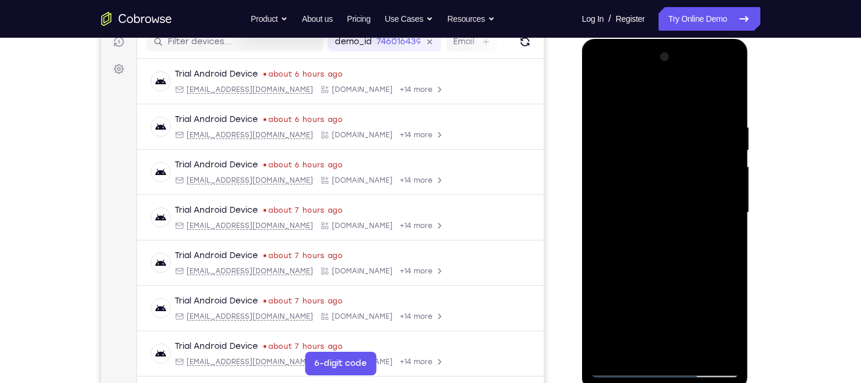
click at [600, 75] on div at bounding box center [665, 213] width 148 height 330
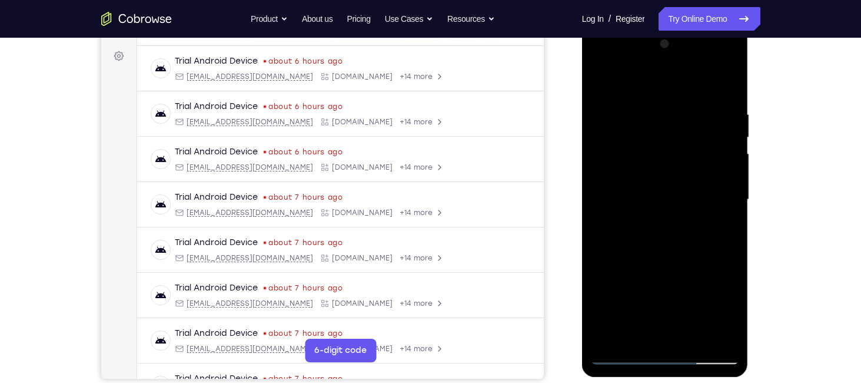
scroll to position [170, 0]
click at [600, 63] on div at bounding box center [665, 199] width 148 height 330
click at [636, 334] on div at bounding box center [665, 199] width 148 height 330
click at [665, 288] on div at bounding box center [665, 199] width 148 height 330
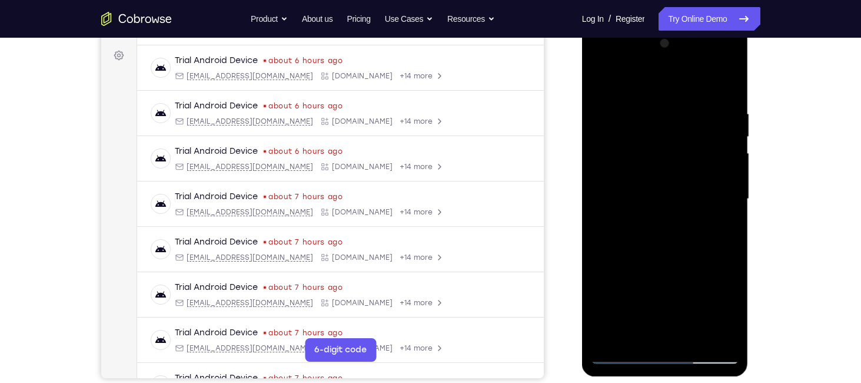
click at [665, 288] on div at bounding box center [665, 199] width 148 height 330
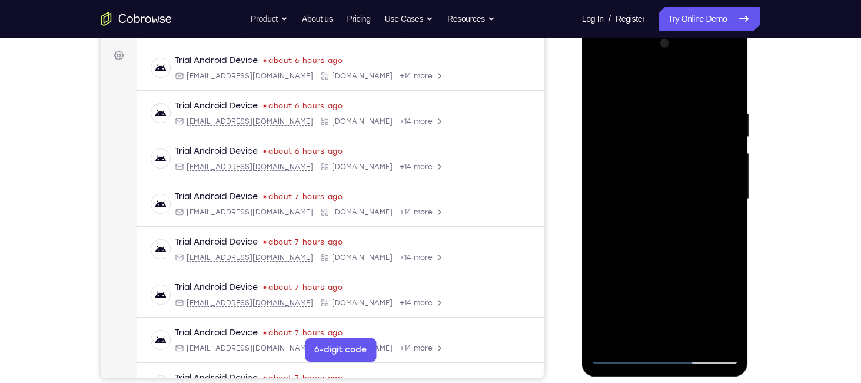
click at [665, 288] on div at bounding box center [665, 199] width 148 height 330
click at [692, 264] on div at bounding box center [665, 199] width 148 height 330
click at [617, 334] on div at bounding box center [665, 199] width 148 height 330
click at [630, 265] on div at bounding box center [665, 199] width 148 height 330
click at [721, 216] on div at bounding box center [665, 199] width 148 height 330
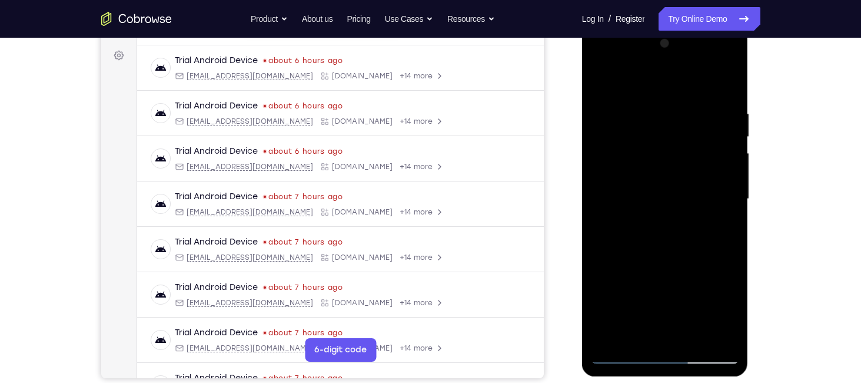
click at [655, 162] on div at bounding box center [665, 199] width 148 height 330
click at [673, 265] on div at bounding box center [665, 199] width 148 height 330
click at [675, 265] on div at bounding box center [665, 199] width 148 height 330
click at [665, 283] on div at bounding box center [665, 199] width 148 height 330
click at [651, 285] on div at bounding box center [665, 199] width 148 height 330
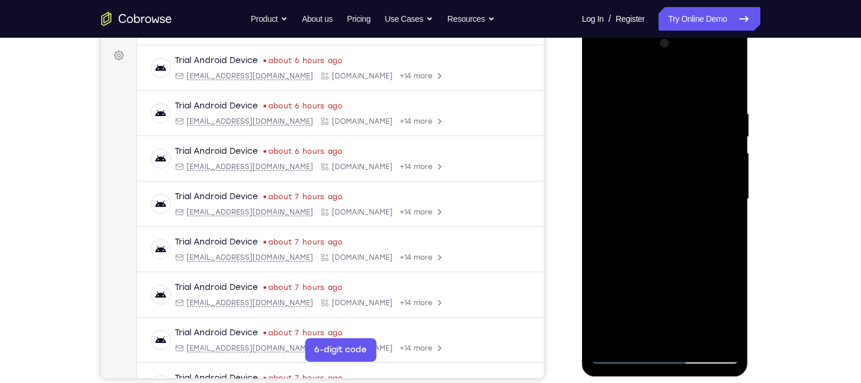
click at [651, 285] on div at bounding box center [665, 199] width 148 height 330
click at [689, 267] on div at bounding box center [665, 199] width 148 height 330
click at [720, 223] on div at bounding box center [665, 199] width 148 height 330
click at [678, 264] on div at bounding box center [665, 199] width 148 height 330
click at [664, 289] on div at bounding box center [665, 199] width 148 height 330
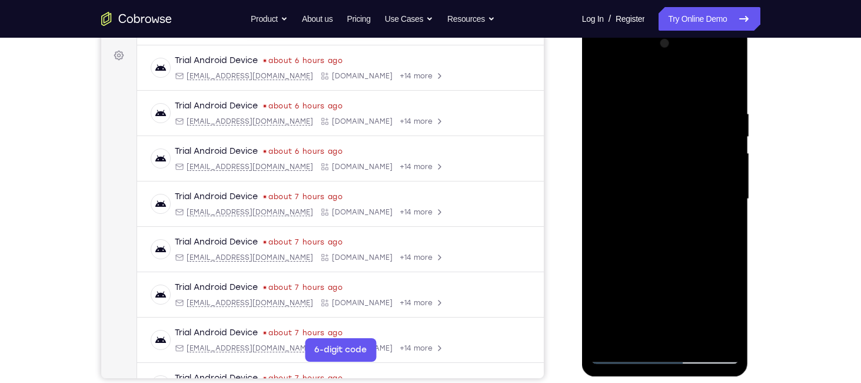
click at [703, 289] on div at bounding box center [665, 199] width 148 height 330
click at [652, 288] on div at bounding box center [665, 199] width 148 height 330
click at [714, 267] on div at bounding box center [665, 199] width 148 height 330
click at [676, 311] on div at bounding box center [665, 199] width 148 height 330
click at [639, 309] on div at bounding box center [665, 199] width 148 height 330
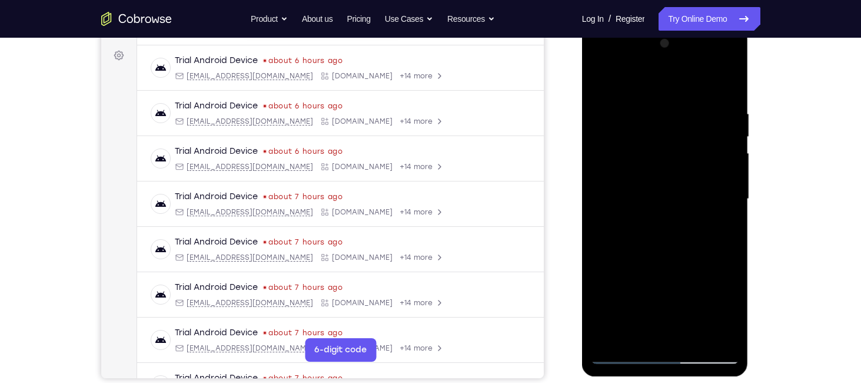
click at [661, 285] on div at bounding box center [665, 199] width 148 height 330
click at [676, 284] on div at bounding box center [665, 199] width 148 height 330
click at [678, 265] on div at bounding box center [665, 199] width 148 height 330
click at [650, 285] on div at bounding box center [665, 199] width 148 height 330
click at [593, 286] on div at bounding box center [665, 199] width 148 height 330
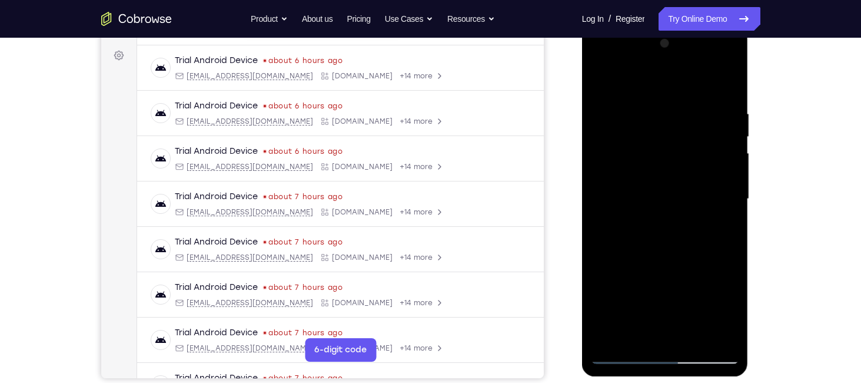
click at [665, 287] on div at bounding box center [665, 199] width 148 height 330
click at [694, 289] on div at bounding box center [665, 199] width 148 height 330
click at [665, 285] on div at bounding box center [665, 199] width 148 height 330
click at [719, 287] on div at bounding box center [665, 199] width 148 height 330
click at [651, 288] on div at bounding box center [665, 199] width 148 height 330
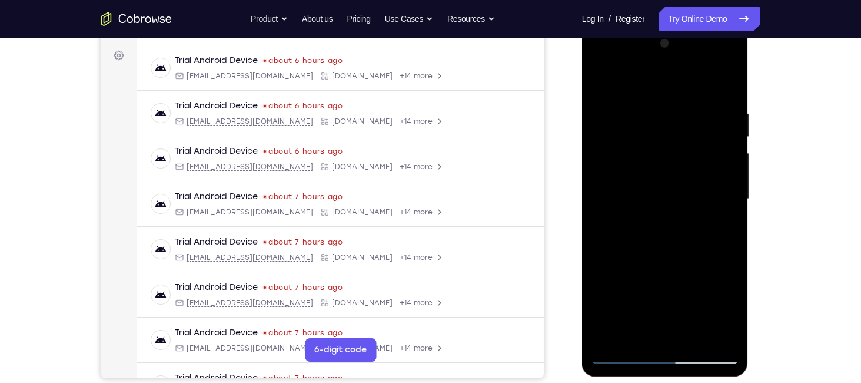
click at [703, 285] on div at bounding box center [665, 199] width 148 height 330
click at [718, 287] on div at bounding box center [665, 199] width 148 height 330
click at [717, 223] on div at bounding box center [665, 199] width 148 height 330
click at [637, 288] on div at bounding box center [665, 199] width 148 height 330
click at [605, 291] on div at bounding box center [665, 199] width 148 height 330
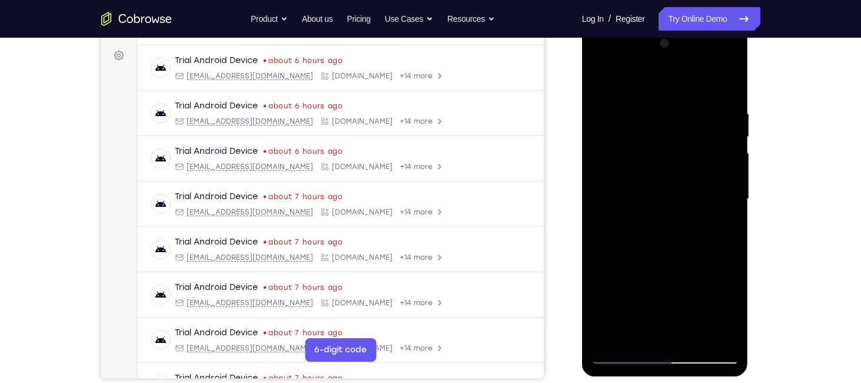
click at [673, 281] on div at bounding box center [665, 199] width 148 height 330
click at [602, 285] on div at bounding box center [665, 199] width 148 height 330
click at [733, 306] on div at bounding box center [665, 199] width 148 height 330
click at [682, 287] on div at bounding box center [665, 199] width 148 height 330
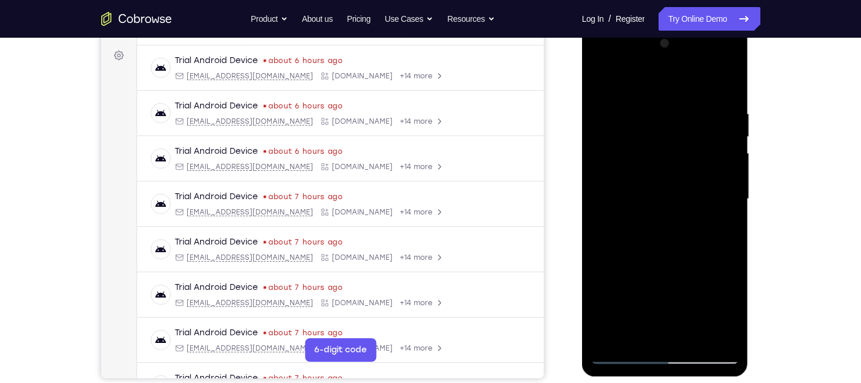
click at [611, 290] on div at bounding box center [665, 199] width 148 height 330
click at [678, 285] on div at bounding box center [665, 199] width 148 height 330
click at [691, 267] on div at bounding box center [665, 199] width 148 height 330
click at [648, 287] on div at bounding box center [665, 199] width 148 height 330
click at [625, 289] on div at bounding box center [665, 199] width 148 height 330
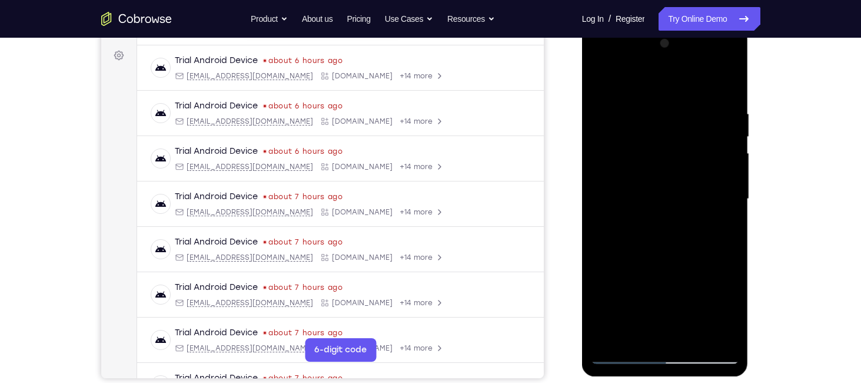
click at [667, 285] on div at bounding box center [665, 199] width 148 height 330
click at [717, 288] on div at bounding box center [665, 199] width 148 height 330
click at [677, 285] on div at bounding box center [665, 199] width 148 height 330
click at [639, 307] on div at bounding box center [665, 199] width 148 height 330
click at [699, 285] on div at bounding box center [665, 199] width 148 height 330
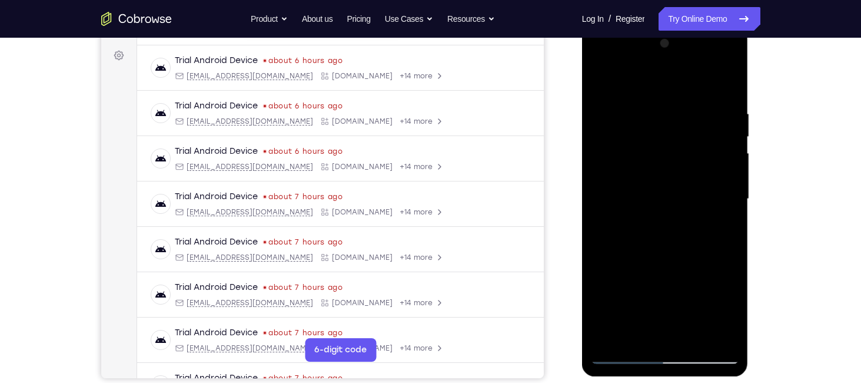
click at [690, 287] on div at bounding box center [665, 199] width 148 height 330
click at [712, 285] on div at bounding box center [665, 199] width 148 height 330
click at [719, 310] on div at bounding box center [665, 199] width 148 height 330
click at [724, 225] on div at bounding box center [665, 199] width 148 height 330
click at [623, 177] on div at bounding box center [665, 199] width 148 height 330
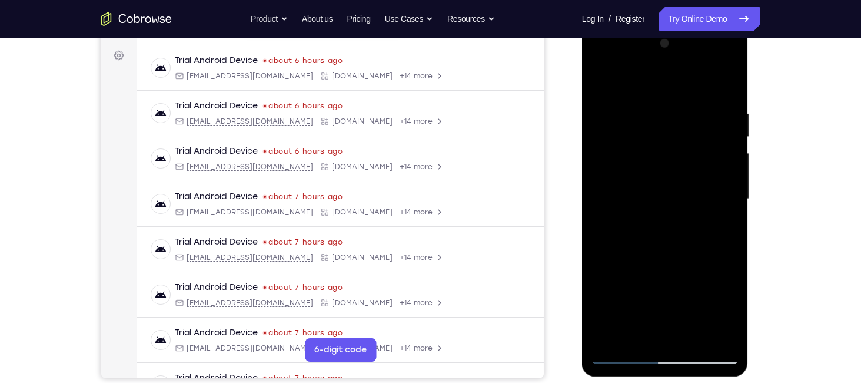
click at [638, 277] on div at bounding box center [665, 199] width 148 height 330
click at [638, 283] on div at bounding box center [665, 199] width 148 height 330
click at [620, 269] on div at bounding box center [665, 199] width 148 height 330
click at [643, 266] on div at bounding box center [665, 199] width 148 height 330
click at [716, 290] on div at bounding box center [665, 199] width 148 height 330
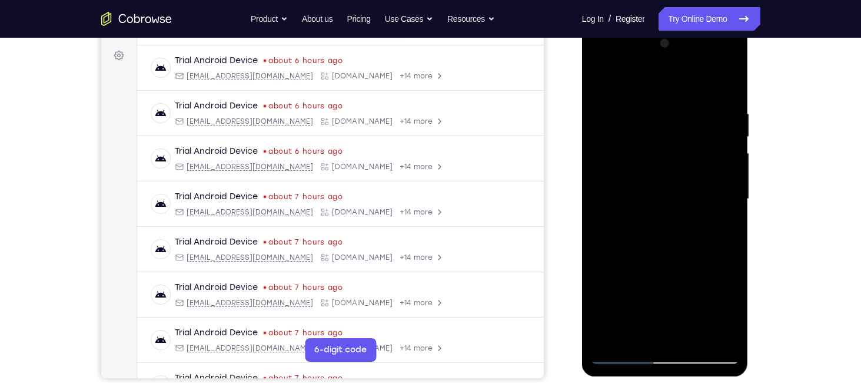
click at [649, 285] on div at bounding box center [665, 199] width 148 height 330
click at [692, 264] on div at bounding box center [665, 199] width 148 height 330
click at [620, 291] on div at bounding box center [665, 199] width 148 height 330
click at [690, 265] on div at bounding box center [665, 199] width 148 height 330
click at [673, 311] on div at bounding box center [665, 199] width 148 height 330
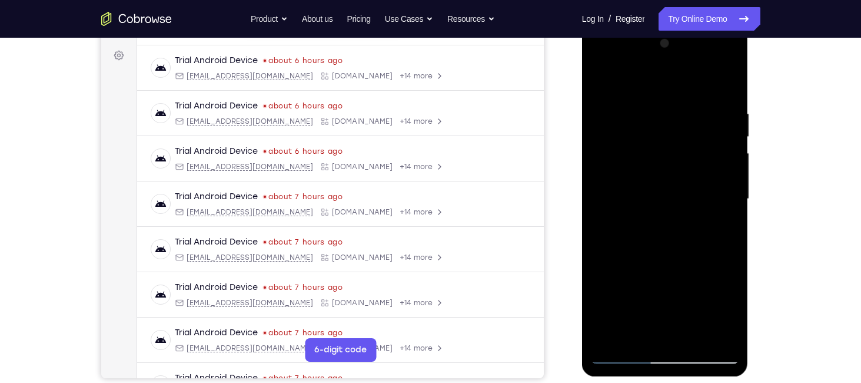
click at [692, 284] on div at bounding box center [665, 199] width 148 height 330
click at [675, 265] on div at bounding box center [665, 199] width 148 height 330
click at [649, 284] on div at bounding box center [665, 199] width 148 height 330
click at [597, 287] on div at bounding box center [665, 199] width 148 height 330
click at [665, 290] on div at bounding box center [665, 199] width 148 height 330
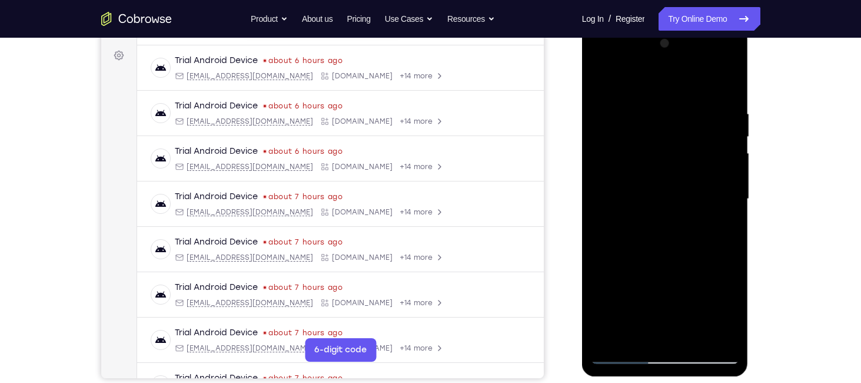
click at [692, 288] on div at bounding box center [665, 199] width 148 height 330
click at [720, 286] on div at bounding box center [665, 199] width 148 height 330
click at [625, 290] on div at bounding box center [665, 199] width 148 height 330
click at [639, 308] on div at bounding box center [665, 199] width 148 height 330
click at [677, 308] on div at bounding box center [665, 199] width 148 height 330
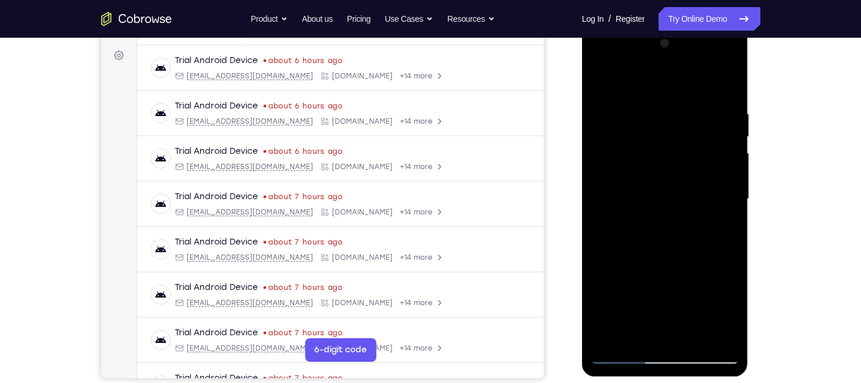
click at [719, 263] on div at bounding box center [665, 199] width 148 height 330
click at [623, 284] on div at bounding box center [665, 199] width 148 height 330
click at [720, 226] on div at bounding box center [665, 199] width 148 height 330
click at [645, 157] on div at bounding box center [665, 199] width 148 height 330
click at [647, 245] on div at bounding box center [665, 199] width 148 height 330
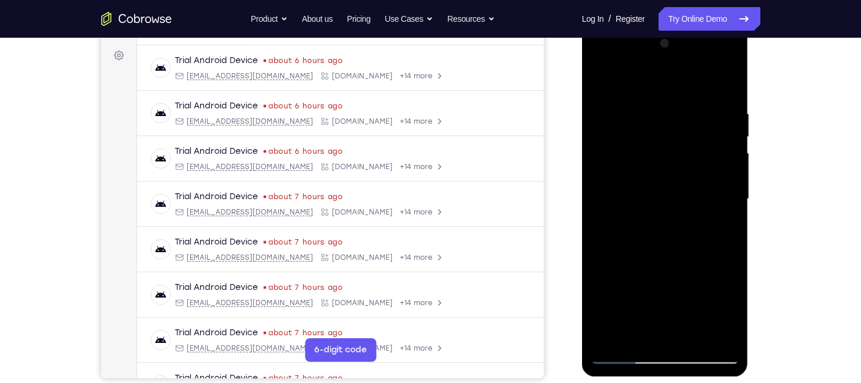
click at [670, 245] on div at bounding box center [665, 199] width 148 height 330
click at [665, 245] on div at bounding box center [665, 199] width 148 height 330
click at [677, 265] on div at bounding box center [665, 199] width 148 height 330
click at [662, 287] on div at bounding box center [665, 199] width 148 height 330
click at [678, 308] on div at bounding box center [665, 199] width 148 height 330
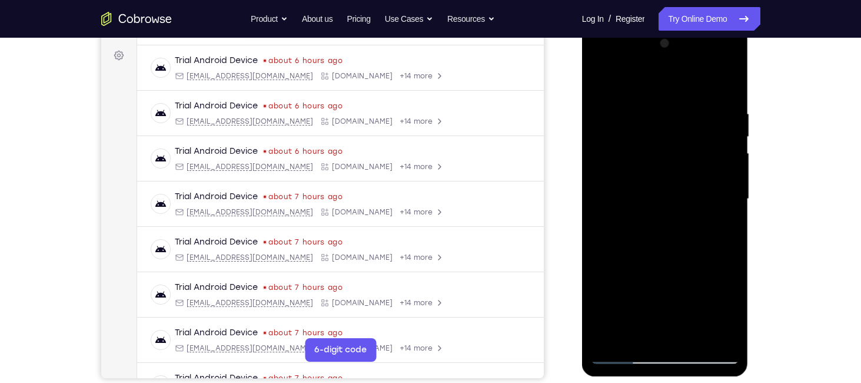
click at [689, 308] on div at bounding box center [665, 199] width 148 height 330
click at [665, 287] on div at bounding box center [665, 199] width 148 height 330
click at [590, 289] on div at bounding box center [665, 200] width 167 height 351
click at [596, 289] on div at bounding box center [665, 199] width 148 height 330
click at [680, 309] on div at bounding box center [665, 199] width 148 height 330
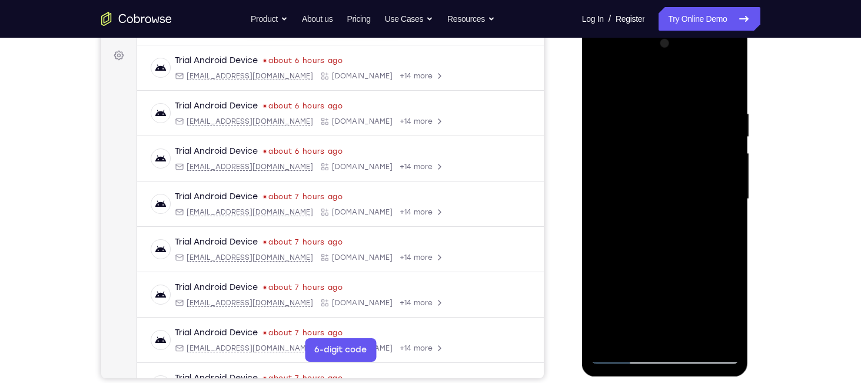
click at [652, 264] on div at bounding box center [665, 199] width 148 height 330
click at [719, 283] on div at bounding box center [665, 199] width 148 height 330
click at [720, 225] on div at bounding box center [665, 199] width 148 height 330
click at [680, 264] on div at bounding box center [665, 199] width 148 height 330
click at [729, 310] on div at bounding box center [665, 199] width 148 height 330
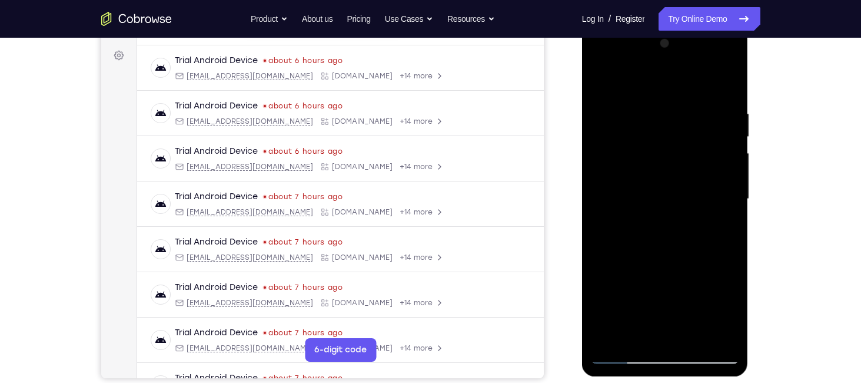
click at [692, 266] on div at bounding box center [665, 199] width 148 height 330
click at [718, 262] on div at bounding box center [665, 199] width 148 height 330
click at [663, 283] on div at bounding box center [665, 199] width 148 height 330
click at [625, 250] on div at bounding box center [665, 199] width 148 height 330
click at [665, 285] on div at bounding box center [665, 199] width 148 height 330
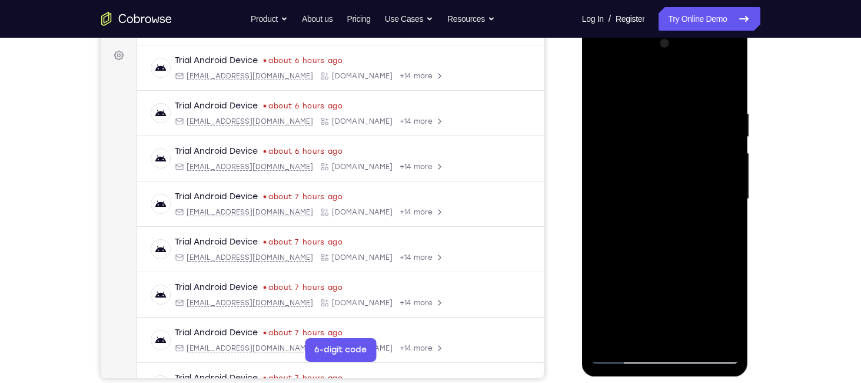
click at [719, 288] on div at bounding box center [665, 199] width 148 height 330
click at [649, 287] on div at bounding box center [665, 199] width 148 height 330
click at [704, 286] on div at bounding box center [665, 199] width 148 height 330
click at [721, 286] on div at bounding box center [665, 199] width 148 height 330
click at [633, 289] on div at bounding box center [665, 199] width 148 height 330
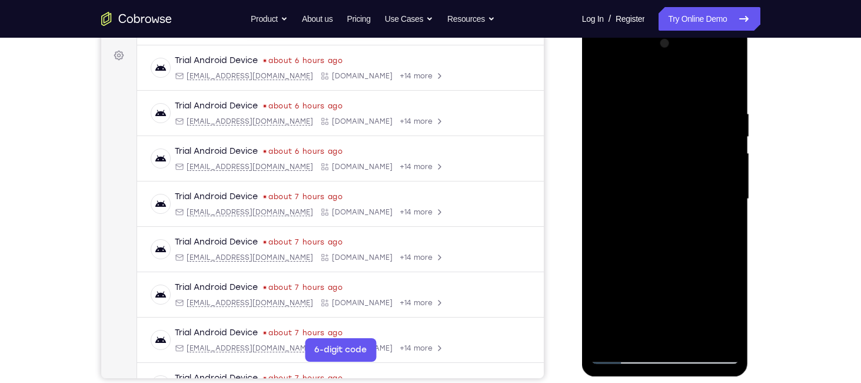
click at [720, 288] on div at bounding box center [665, 199] width 148 height 330
click at [635, 310] on div at bounding box center [665, 199] width 148 height 330
click at [692, 265] on div at bounding box center [665, 199] width 148 height 330
click at [665, 287] on div at bounding box center [665, 199] width 148 height 330
click at [652, 287] on div at bounding box center [665, 199] width 148 height 330
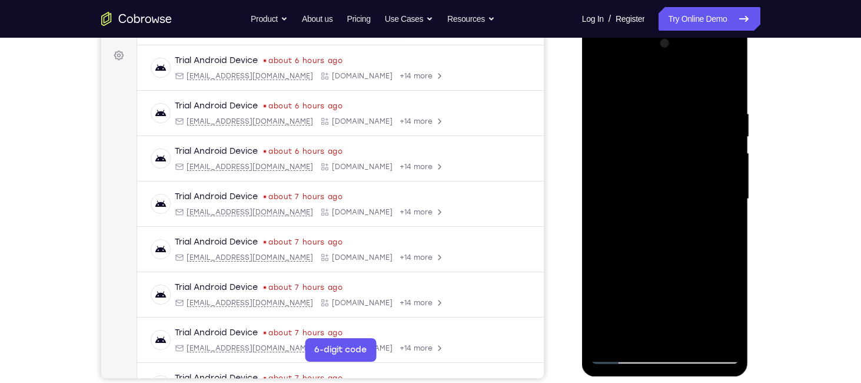
click at [609, 266] on div at bounding box center [665, 199] width 148 height 330
click at [636, 286] on div at bounding box center [665, 199] width 148 height 330
click at [718, 267] on div at bounding box center [665, 199] width 148 height 330
click at [687, 332] on div at bounding box center [665, 199] width 148 height 330
click at [718, 284] on div at bounding box center [665, 199] width 148 height 330
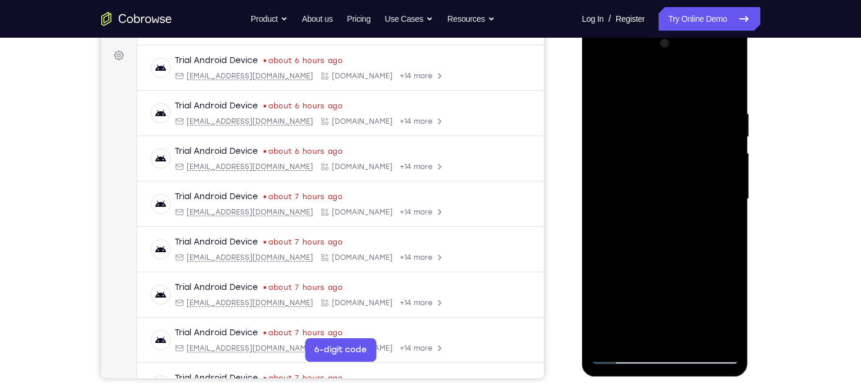
click at [719, 308] on div at bounding box center [665, 199] width 148 height 330
click at [718, 222] on div at bounding box center [665, 199] width 148 height 330
click at [637, 288] on div at bounding box center [665, 199] width 148 height 330
click at [680, 286] on div at bounding box center [665, 199] width 148 height 330
click at [613, 267] on div at bounding box center [665, 199] width 148 height 330
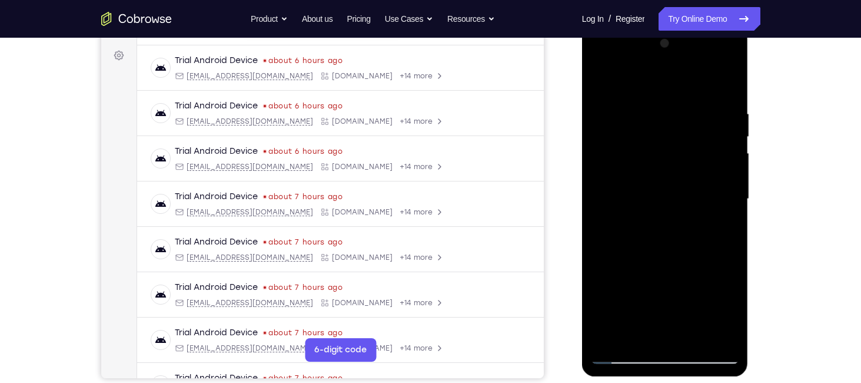
click at [722, 266] on div at bounding box center [665, 199] width 148 height 330
click at [620, 286] on div at bounding box center [665, 199] width 148 height 330
click at [661, 286] on div at bounding box center [665, 199] width 148 height 330
click at [702, 286] on div at bounding box center [665, 199] width 148 height 330
click at [677, 287] on div at bounding box center [665, 199] width 148 height 330
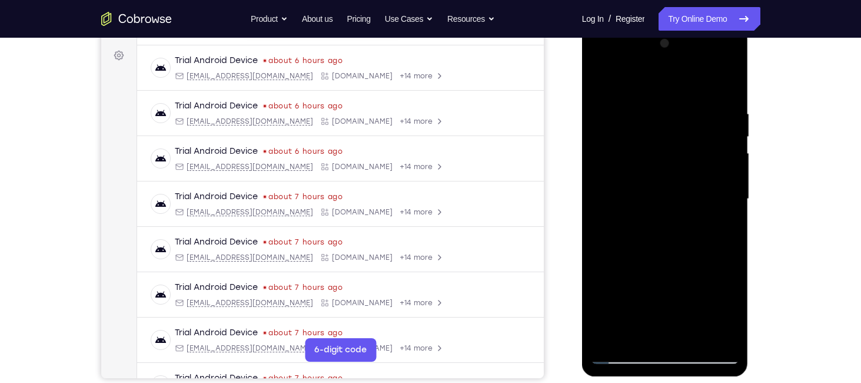
click at [662, 287] on div at bounding box center [665, 199] width 148 height 330
click at [723, 225] on div at bounding box center [665, 199] width 148 height 330
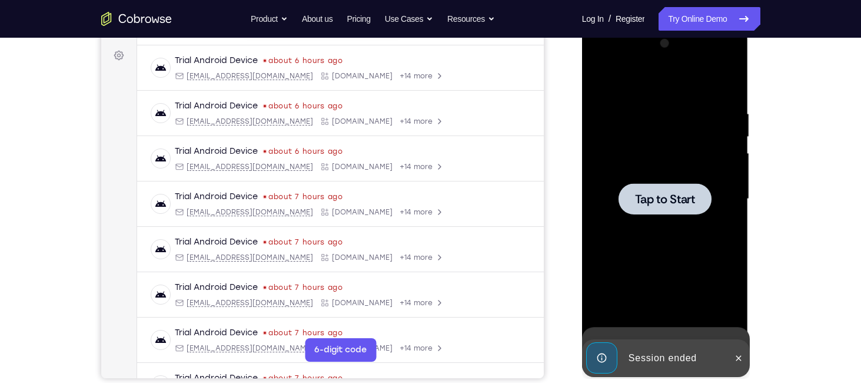
scroll to position [146, 0]
